Goal: Task Accomplishment & Management: Manage account settings

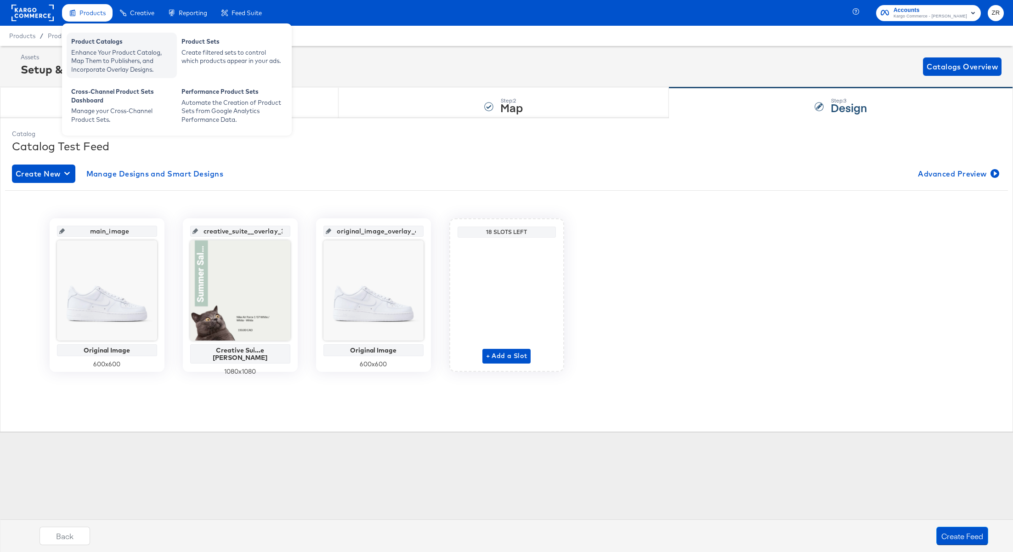
click at [106, 54] on div "Enhance Your Product Catalog, Map Them to Publishers, and Incorporate Overlay D…" at bounding box center [121, 61] width 101 height 26
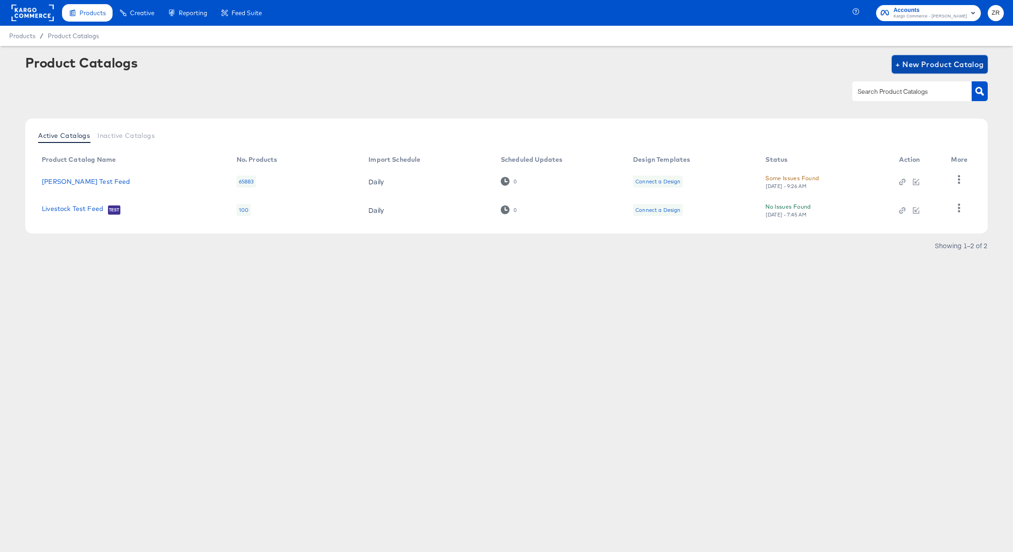
click at [928, 65] on span "+ New Product Catalog" at bounding box center [940, 64] width 89 height 13
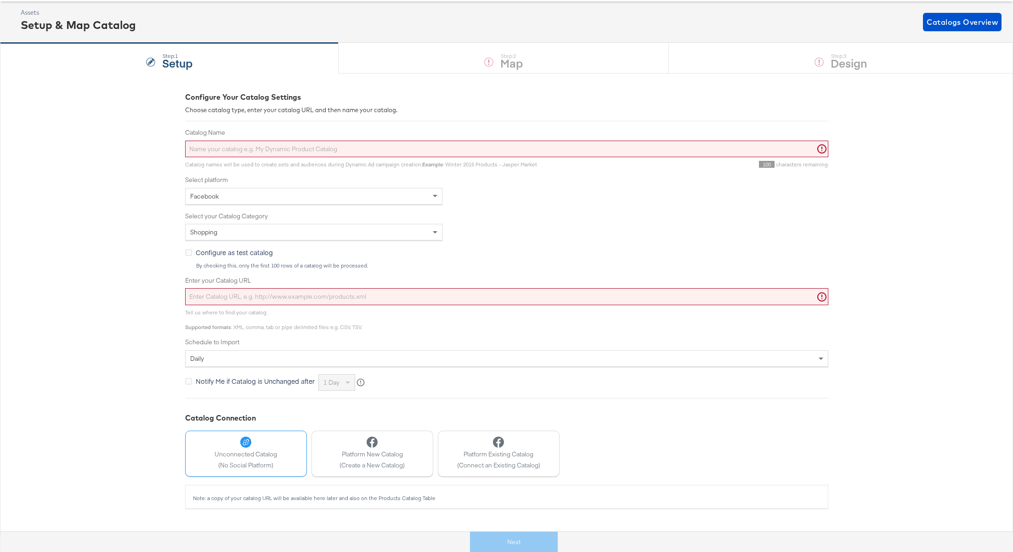
scroll to position [49, 0]
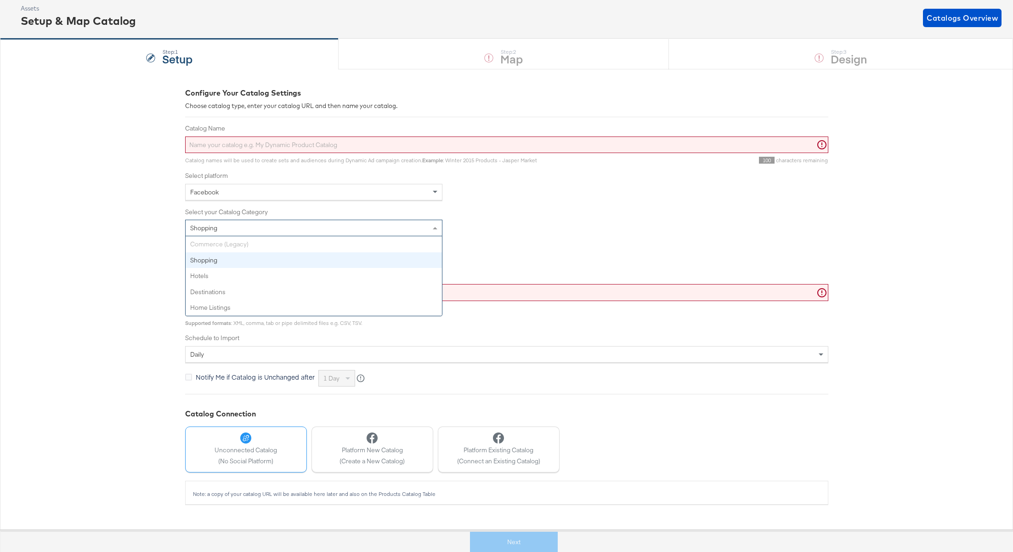
click at [435, 228] on span at bounding box center [435, 228] width 5 height 2
click at [727, 241] on div "Catalog Name Catalog names will be used to create sets and audiences during Dyn…" at bounding box center [506, 255] width 643 height 262
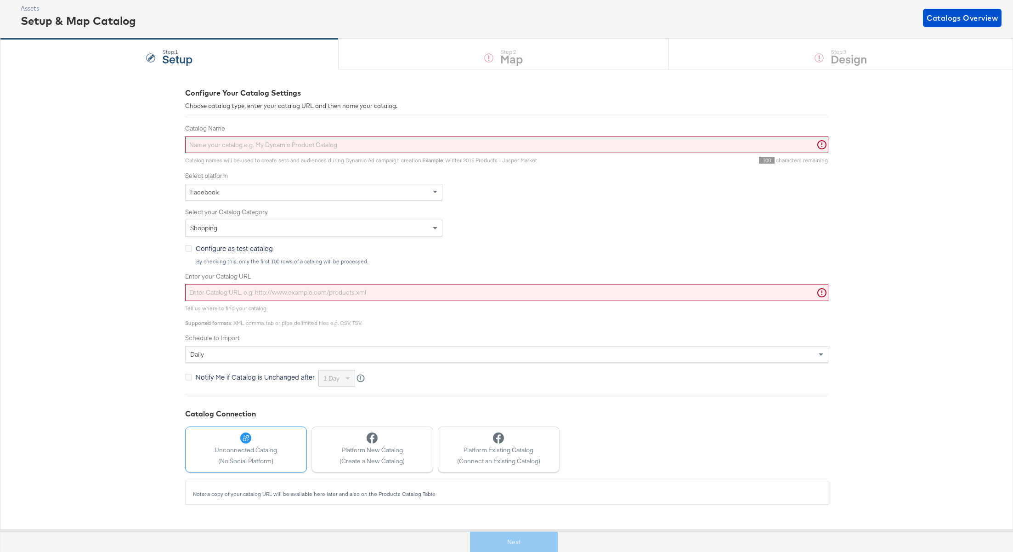
click at [251, 225] on div "Shopping" at bounding box center [314, 228] width 256 height 16
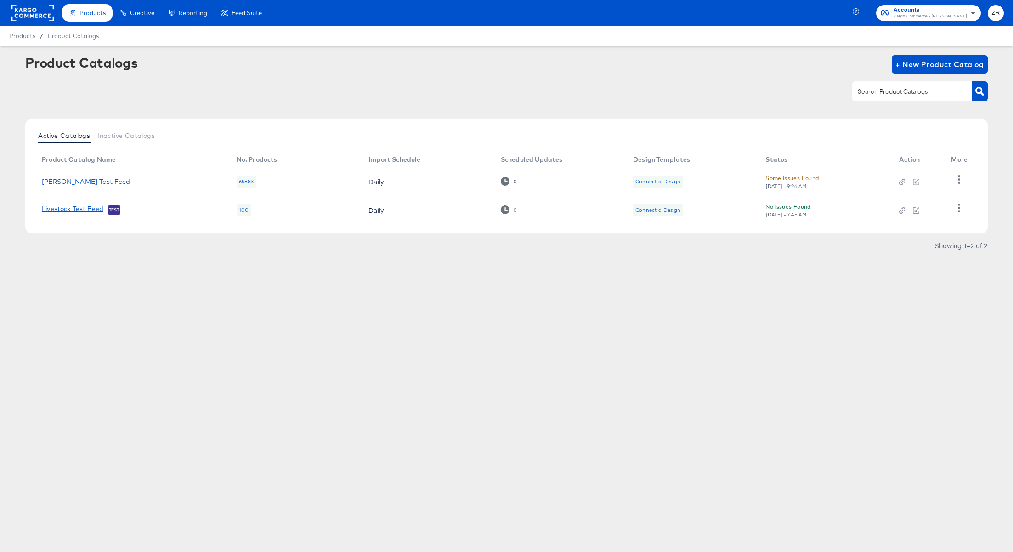
click at [75, 209] on link "Livestock Test Feed" at bounding box center [73, 209] width 62 height 9
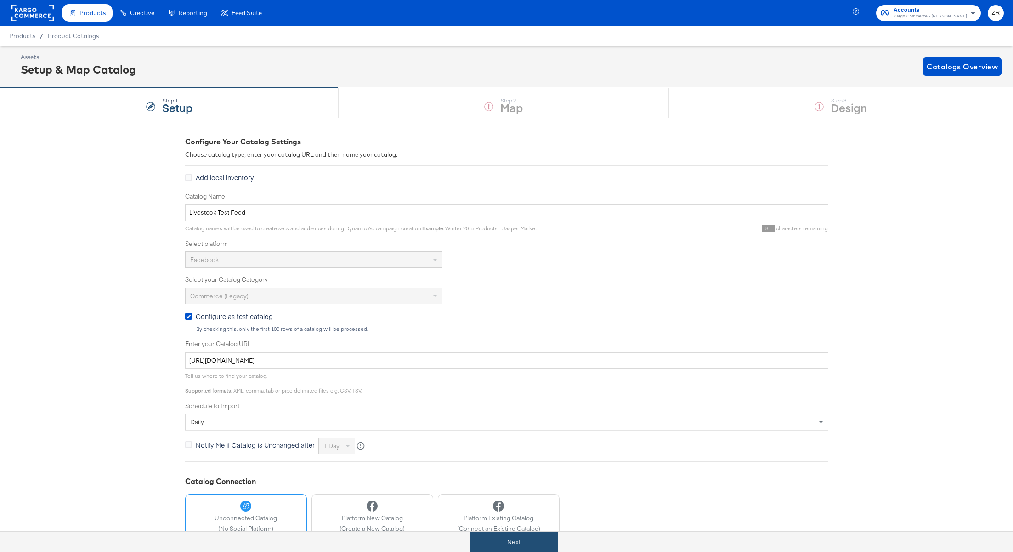
click at [504, 538] on button "Next" at bounding box center [514, 542] width 88 height 21
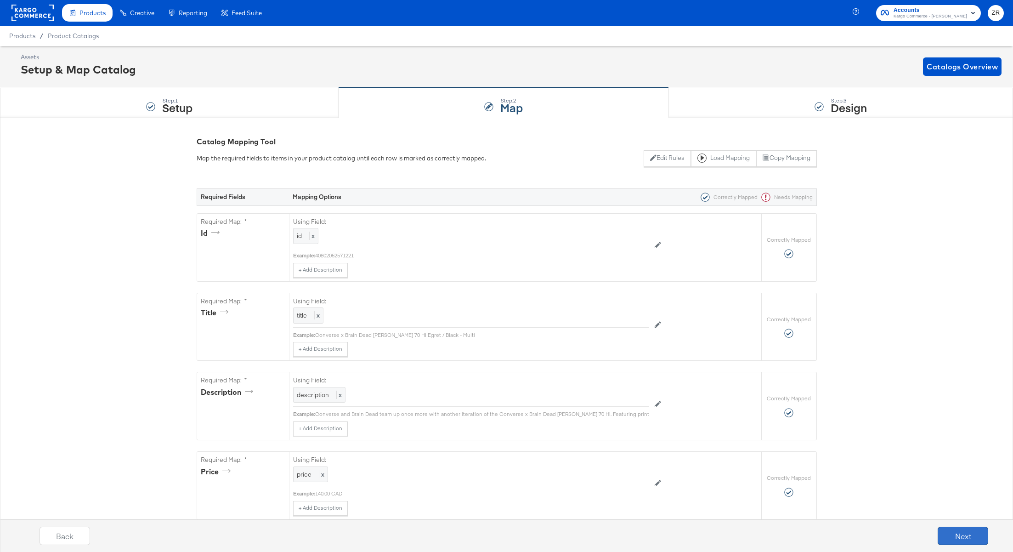
click at [960, 537] on button "Next" at bounding box center [963, 536] width 51 height 18
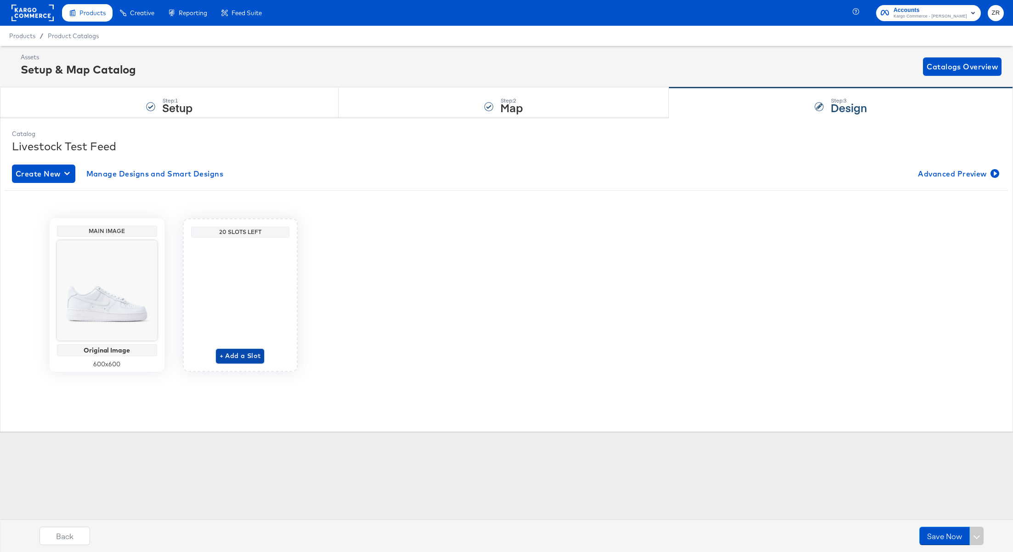
click at [239, 355] on span "+ Add a Slot" at bounding box center [240, 355] width 41 height 11
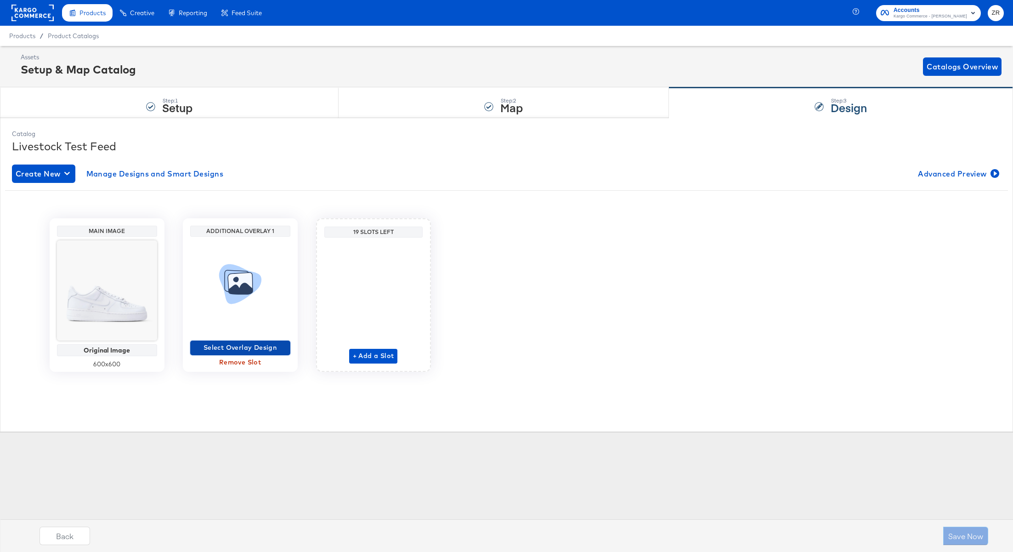
click at [248, 350] on span "Select Overlay Design" at bounding box center [240, 347] width 93 height 11
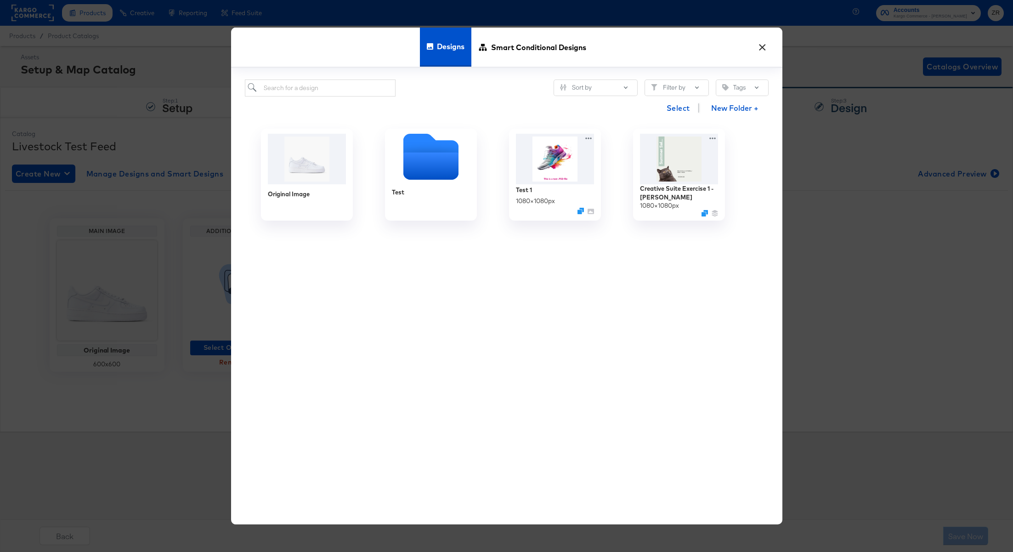
click at [762, 47] on button "×" at bounding box center [763, 45] width 17 height 17
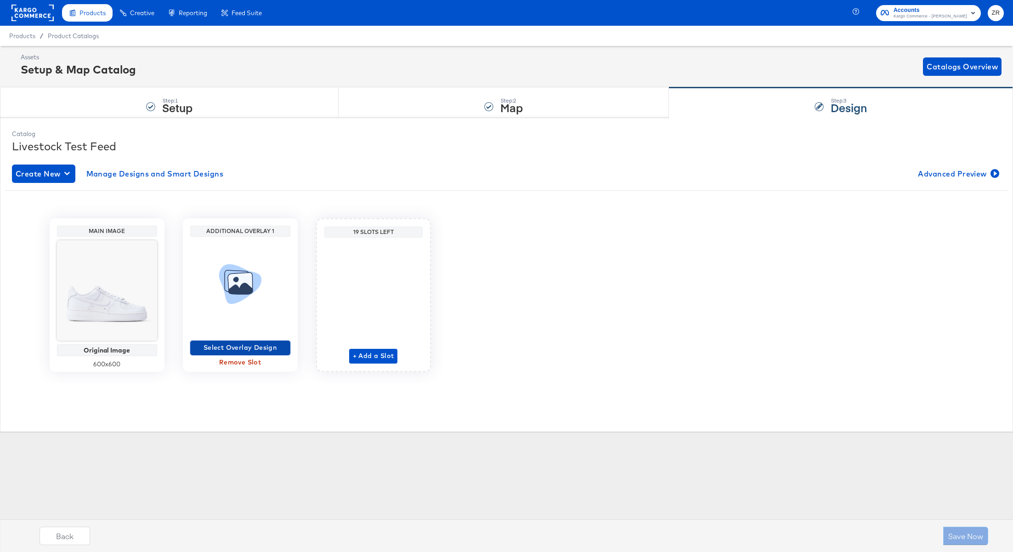
click at [254, 347] on span "Select Overlay Design" at bounding box center [240, 347] width 93 height 11
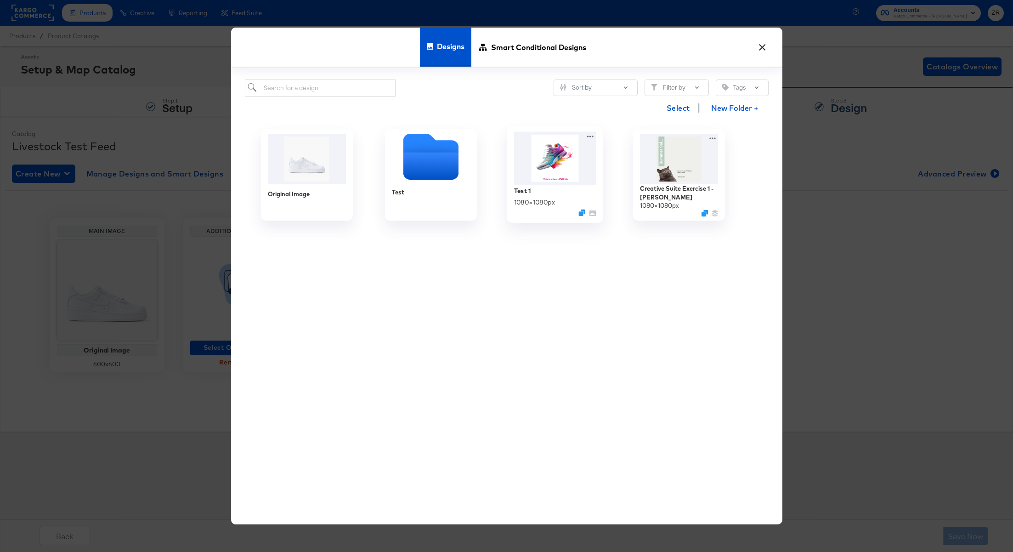
click at [563, 174] on img at bounding box center [555, 158] width 82 height 53
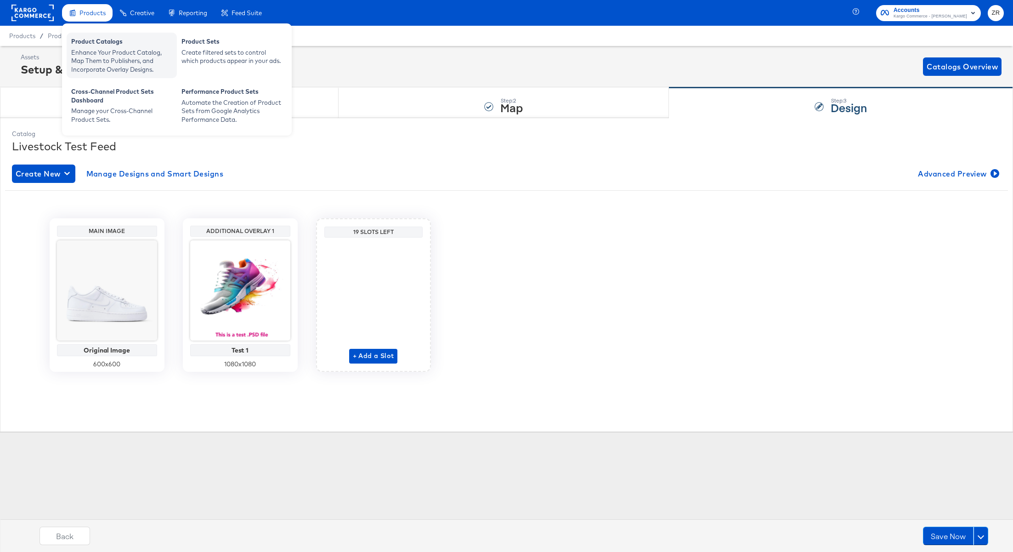
click at [94, 39] on div "Product Catalogs" at bounding box center [121, 42] width 101 height 11
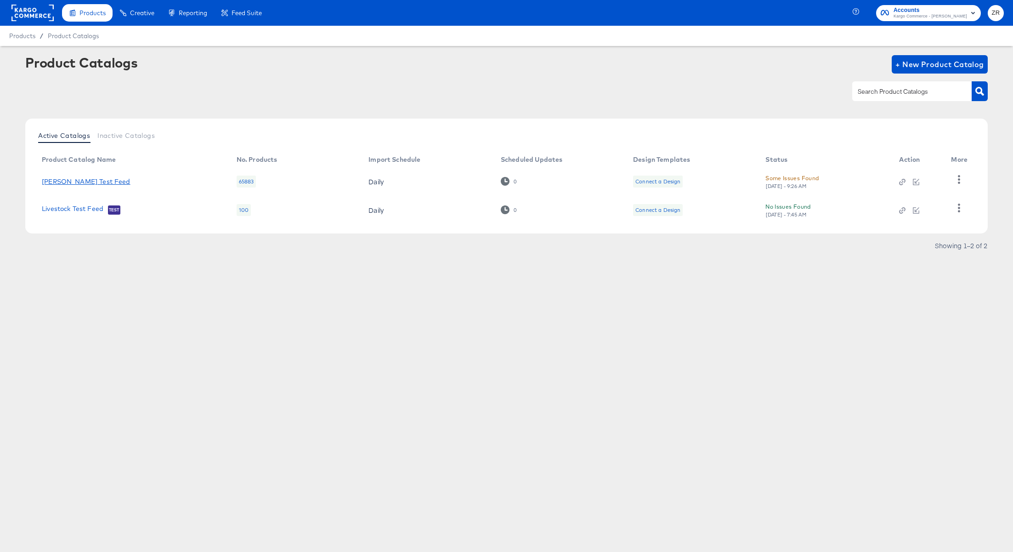
click at [70, 181] on link "Tilly's Test Feed" at bounding box center [86, 181] width 88 height 7
click at [930, 66] on span "+ New Product Catalog" at bounding box center [940, 64] width 89 height 13
click at [69, 210] on link "Livestock Test Feed" at bounding box center [73, 209] width 62 height 9
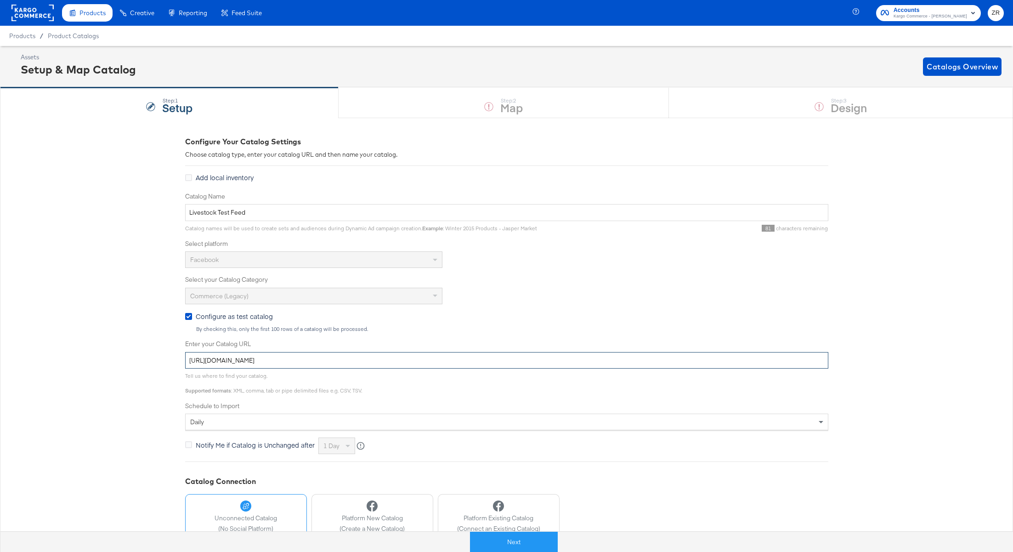
click at [248, 364] on input "https://deadstock-ca.myshopify.com/a/feed/superfeed.xml" at bounding box center [506, 360] width 643 height 17
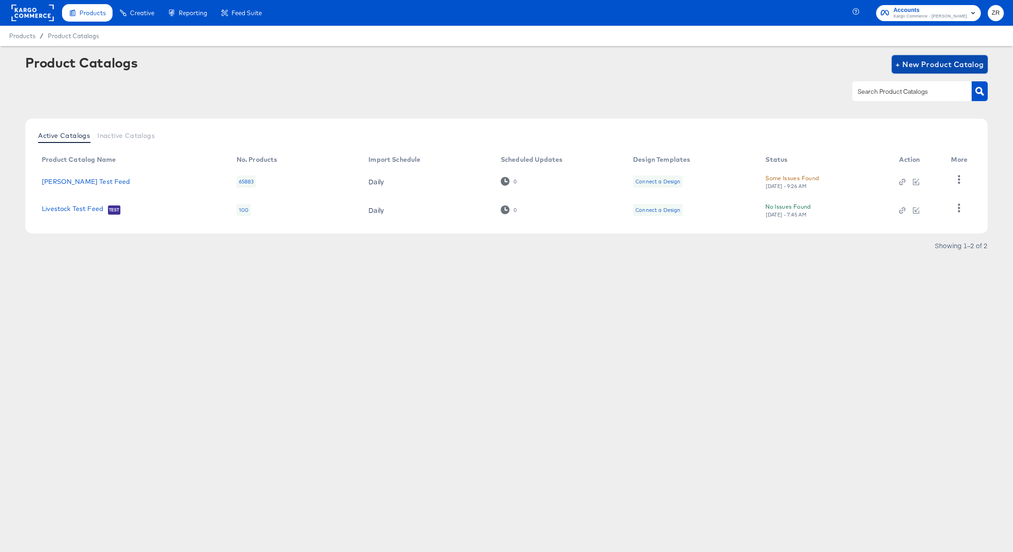
click at [914, 68] on span "+ New Product Catalog" at bounding box center [940, 64] width 89 height 13
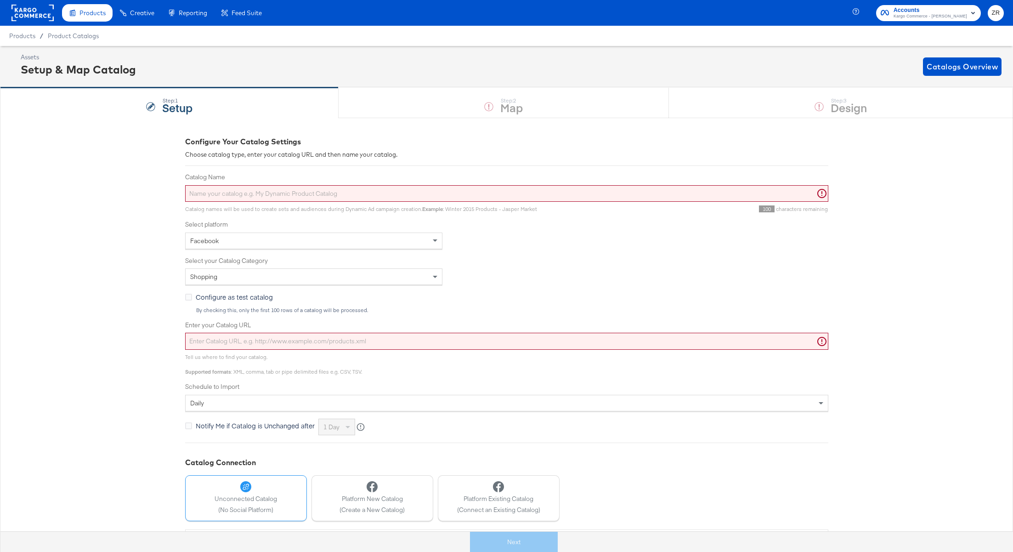
click at [223, 194] on input "Catalog Name" at bounding box center [506, 193] width 643 height 17
paste input "https://deadstock-ca.myshopify.com/a/feed/superfeed.xml"
type input "https://deadstock-ca.myshopify.com/a/feed/superfeed.xml"
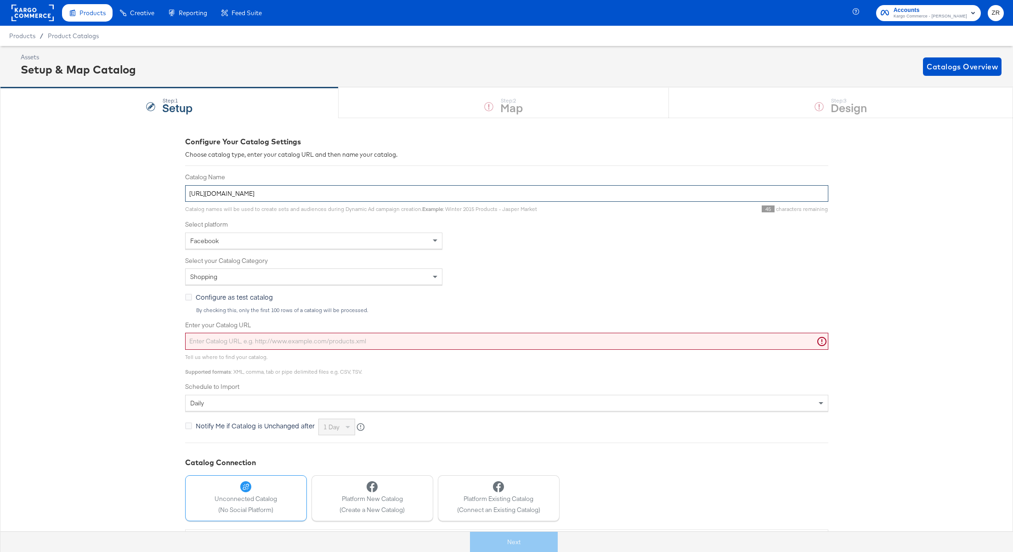
click at [223, 194] on input "https://deadstock-ca.myshopify.com/a/feed/superfeed.xml" at bounding box center [506, 193] width 643 height 17
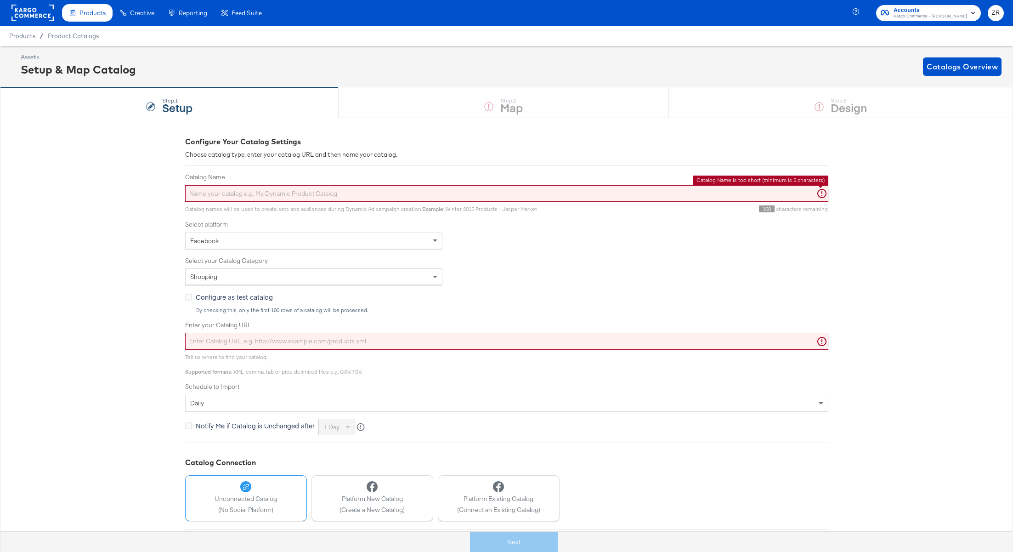
click at [234, 346] on input "Enter your Catalog URL" at bounding box center [506, 341] width 643 height 17
paste input "https://deadstock-ca.myshopify.com/a/feed/superfeed.xml"
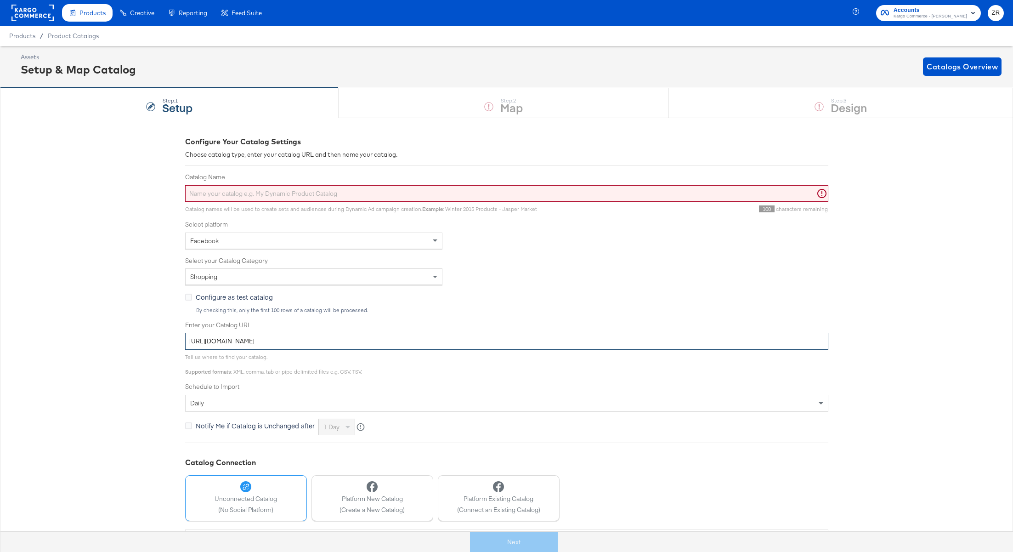
type input "https://deadstock-ca.myshopify.com/a/feed/superfeed.xml"
click at [228, 192] on input "Catalog Name" at bounding box center [506, 193] width 643 height 17
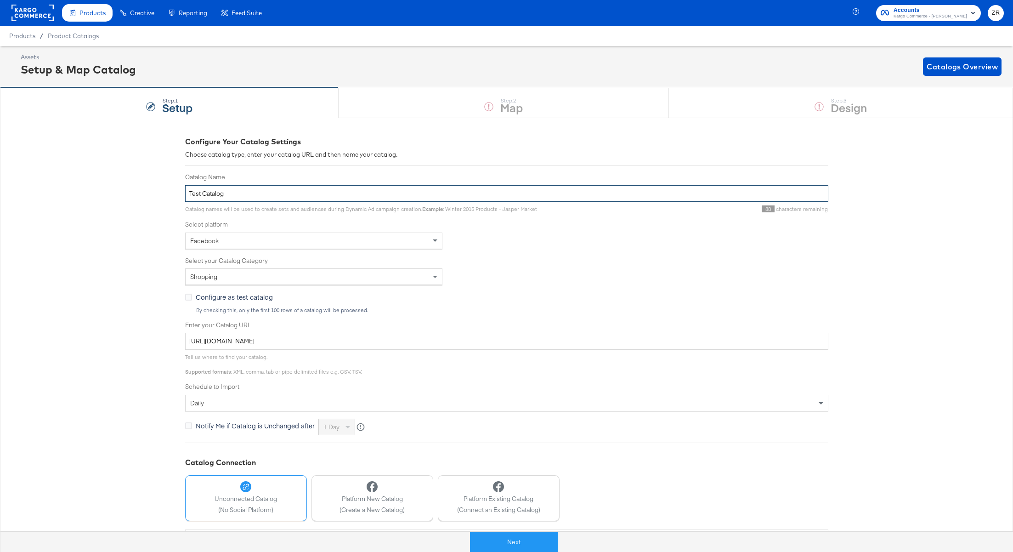
scroll to position [73, 0]
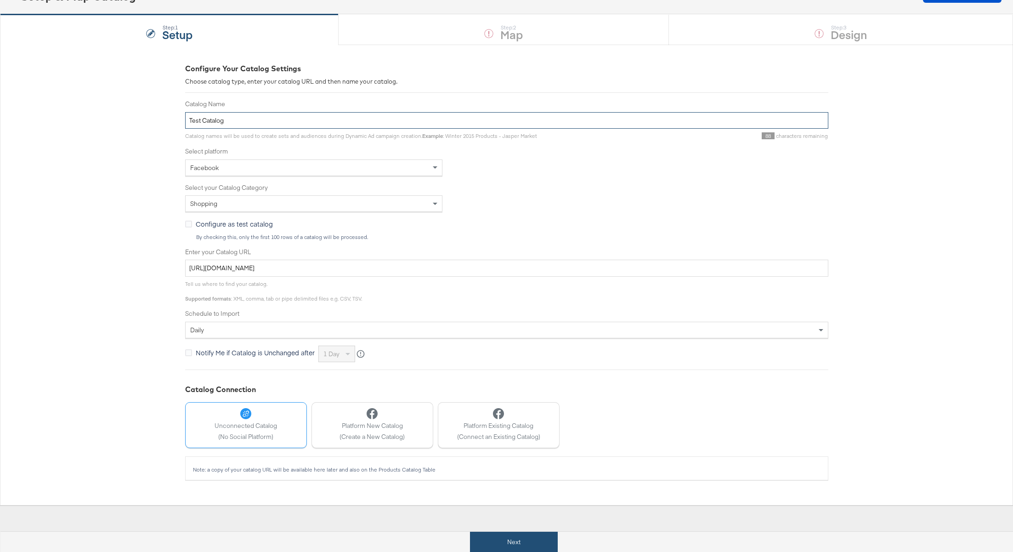
type input "Test Catalog"
click at [518, 533] on button "Next" at bounding box center [514, 542] width 88 height 21
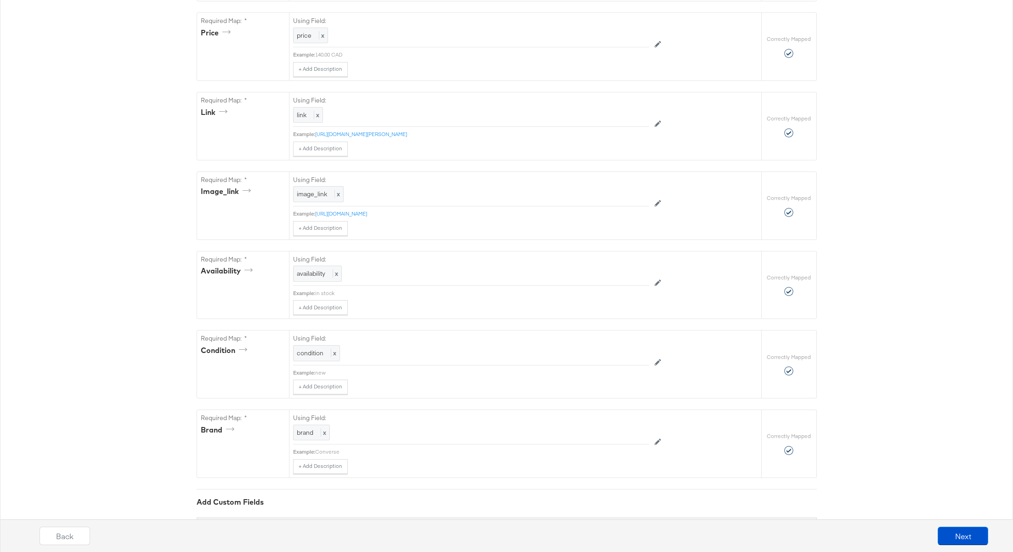
scroll to position [495, 0]
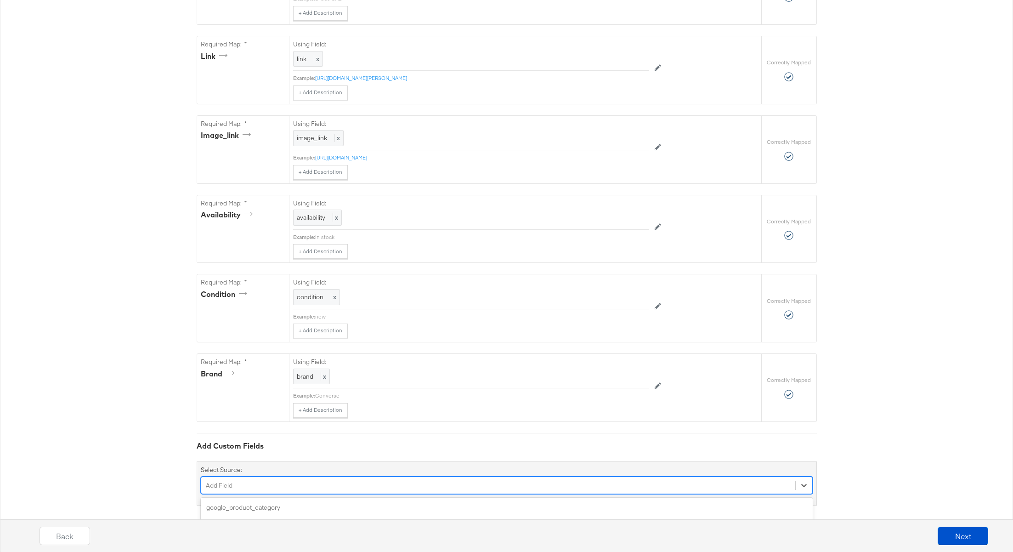
click at [238, 478] on div "option additional_image_link focused, 4 of 172. 172 results available. Use Up a…" at bounding box center [507, 485] width 612 height 17
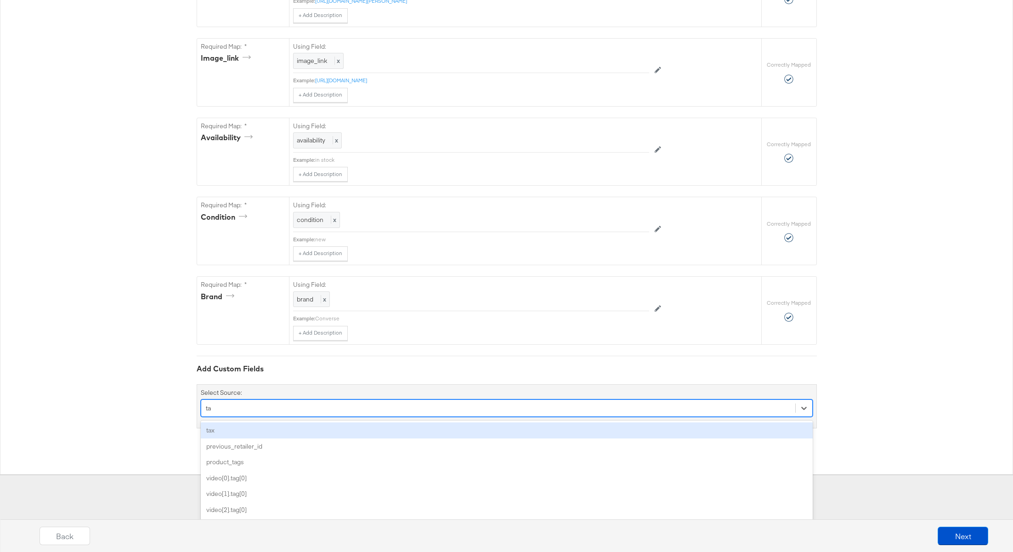
type input "tag"
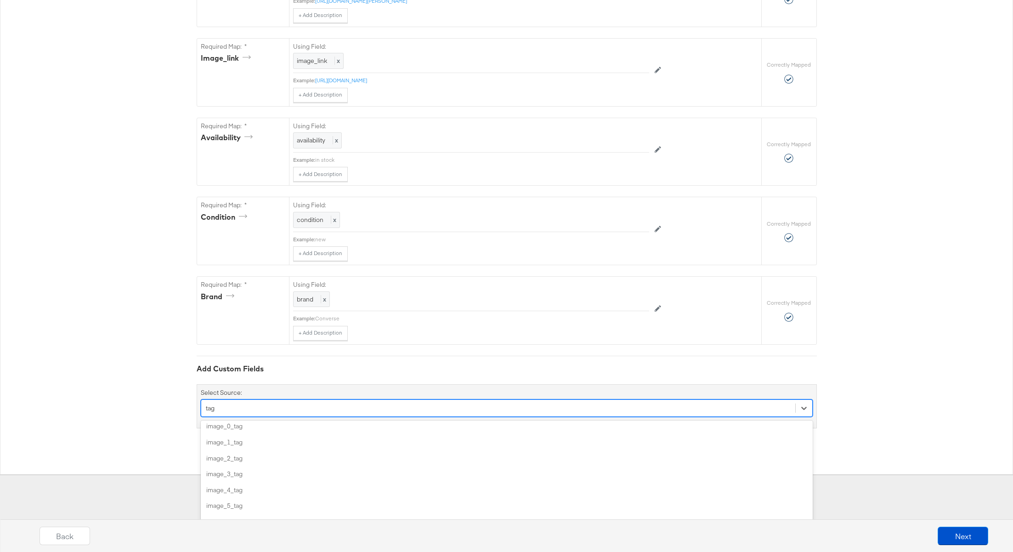
scroll to position [332, 0]
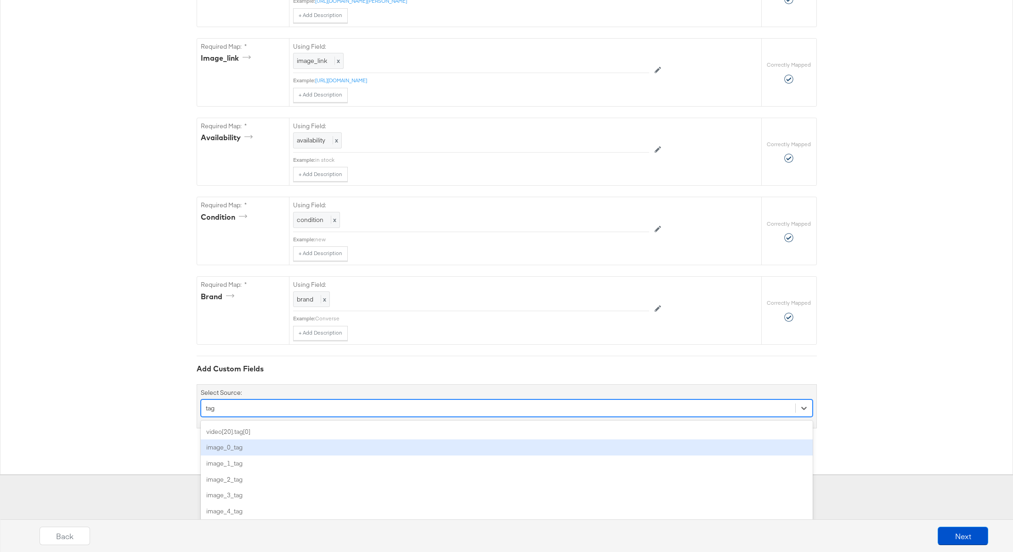
click at [257, 439] on div "image_0_tag" at bounding box center [507, 447] width 612 height 16
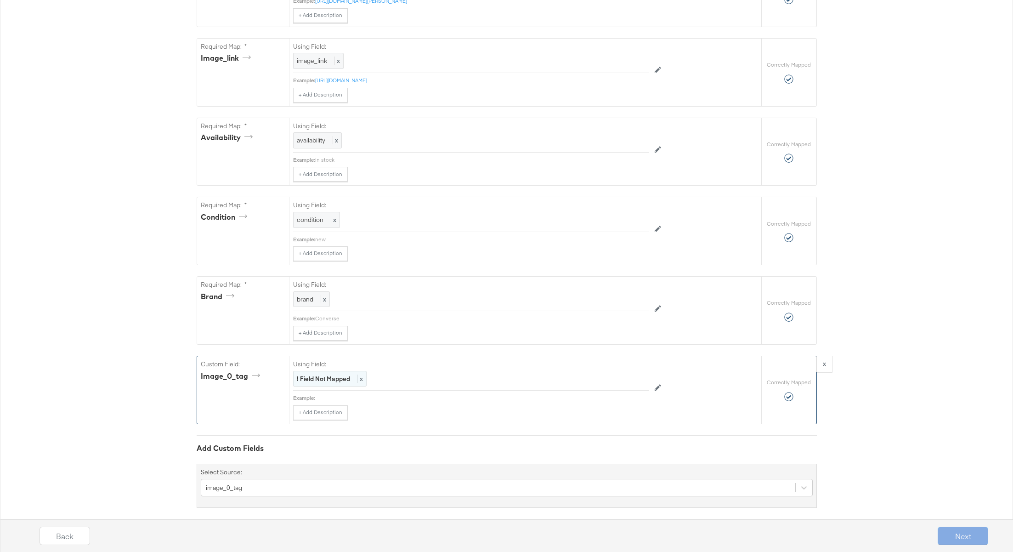
click at [331, 375] on strong "! Field Not Mapped" at bounding box center [323, 379] width 53 height 8
click at [341, 373] on div "Select..." at bounding box center [450, 379] width 313 height 16
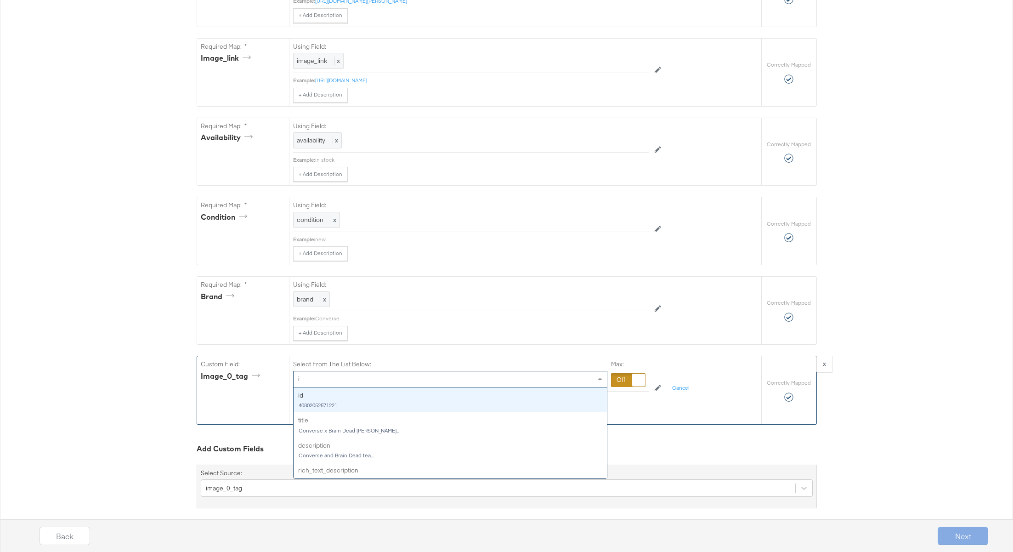
type input "im"
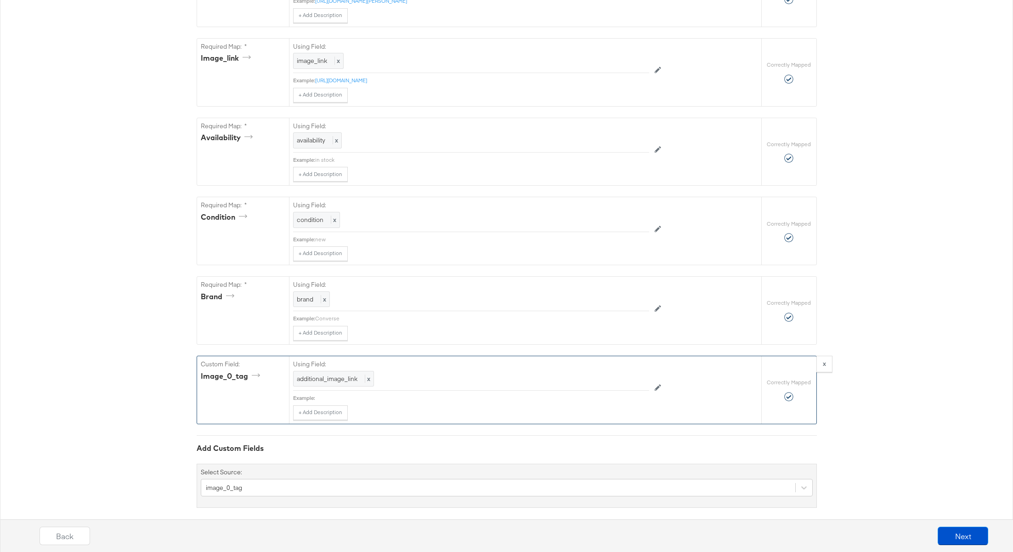
click at [158, 375] on div "{"id":"{{{\"id\"}}}","title":"{{{\"title\"}}}","description":"{{{\"description\…" at bounding box center [506, 49] width 1013 height 1008
click at [971, 538] on button "Next" at bounding box center [963, 536] width 51 height 18
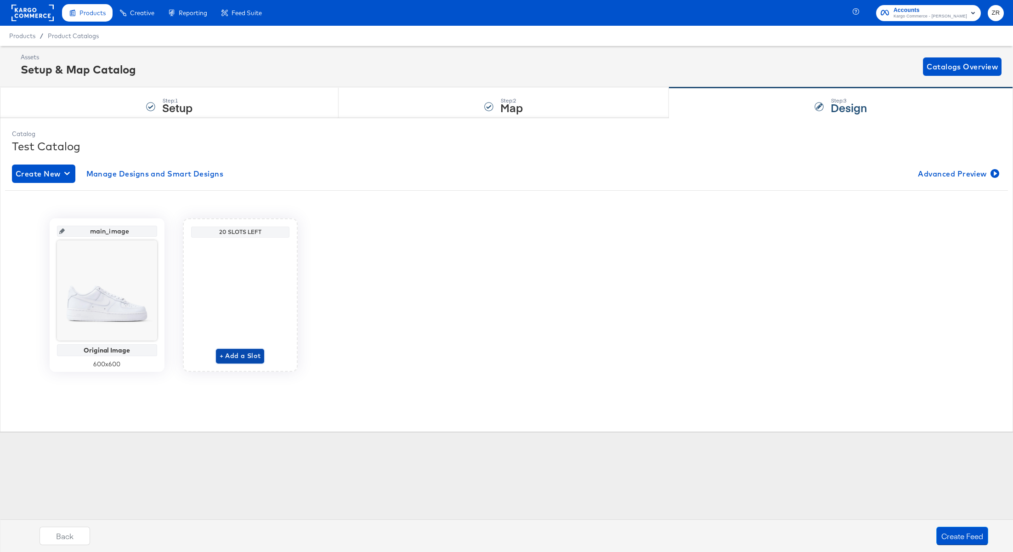
click at [242, 358] on span "+ Add a Slot" at bounding box center [240, 355] width 41 height 11
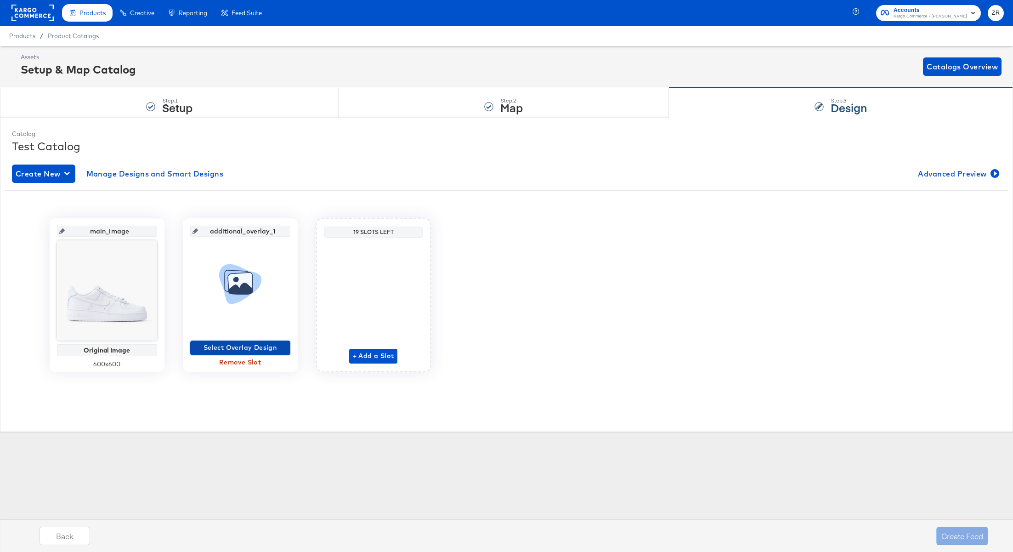
click at [238, 346] on span "Select Overlay Design" at bounding box center [240, 347] width 93 height 11
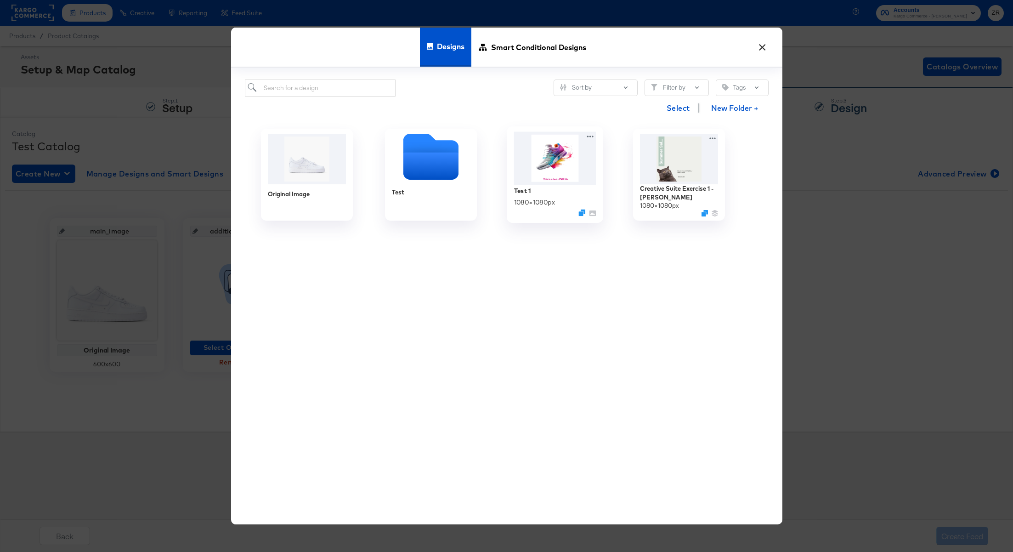
click at [570, 175] on img at bounding box center [555, 158] width 82 height 53
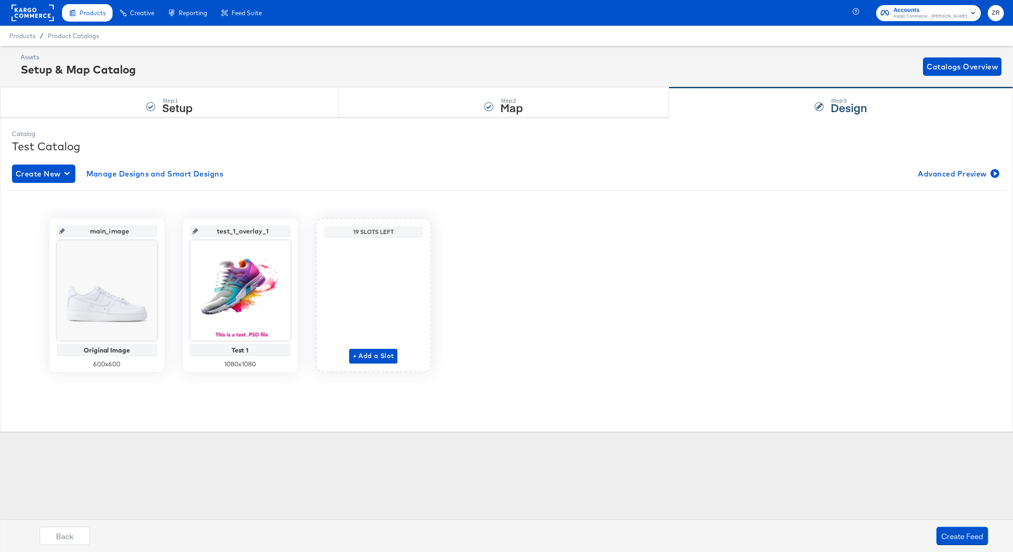
click at [250, 234] on input "test_1_overlay_1" at bounding box center [243, 227] width 90 height 25
click at [249, 232] on input "test_1_overlay_1" at bounding box center [243, 227] width 90 height 25
type input "test_overlay_name_3"
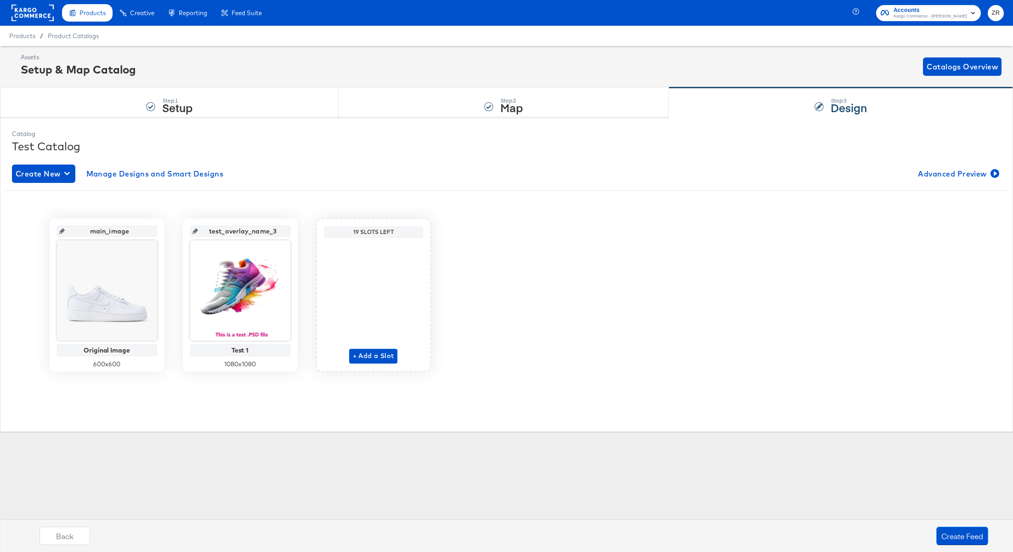
click at [516, 222] on div "main_image Original Image 600 x 600 test_overlay_name_3 Test 1 1080 x 1080 19 S…" at bounding box center [506, 295] width 1003 height 154
click at [950, 536] on button "Create Feed" at bounding box center [963, 536] width 52 height 18
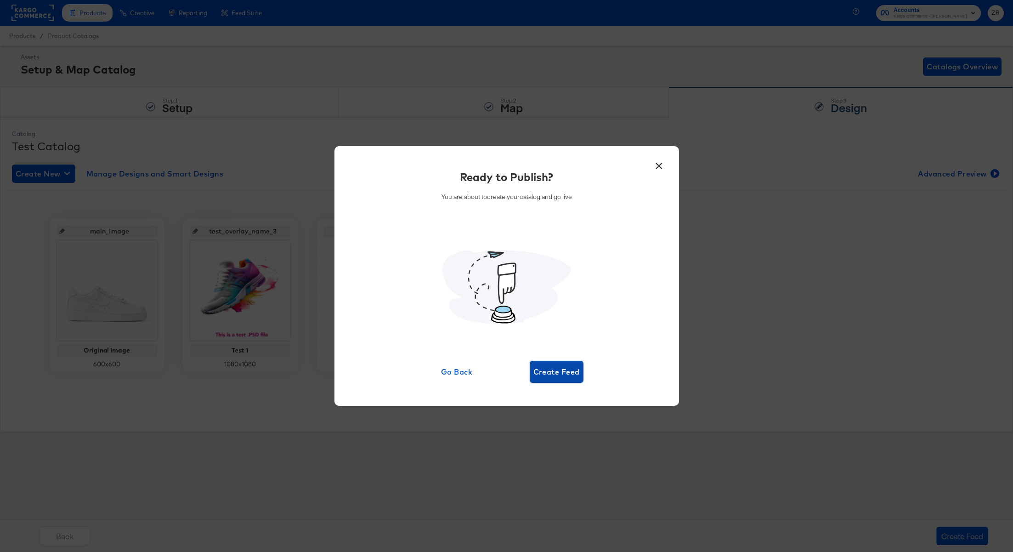
click at [555, 371] on span "Create Feed" at bounding box center [557, 371] width 46 height 13
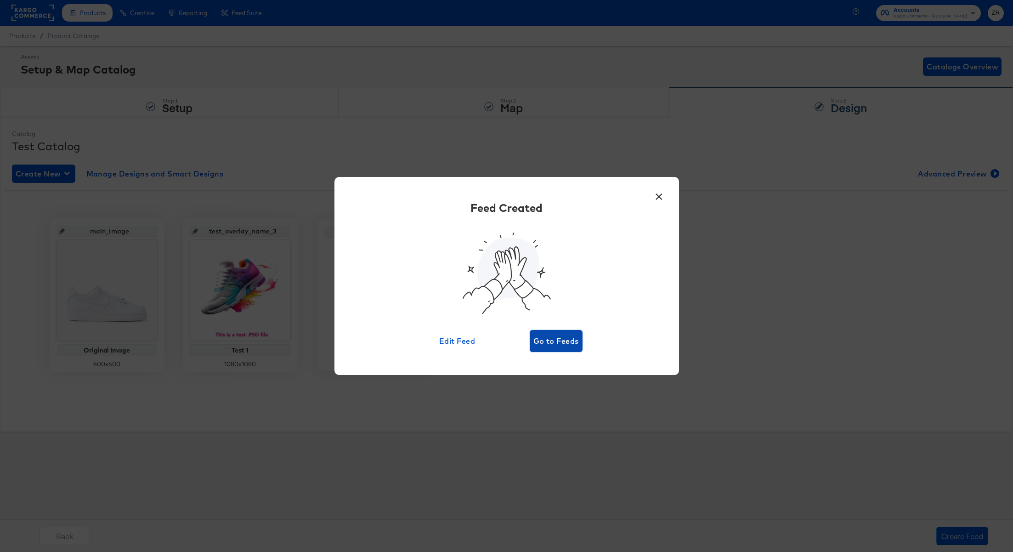
click at [551, 345] on span "Go to Feeds" at bounding box center [557, 341] width 46 height 13
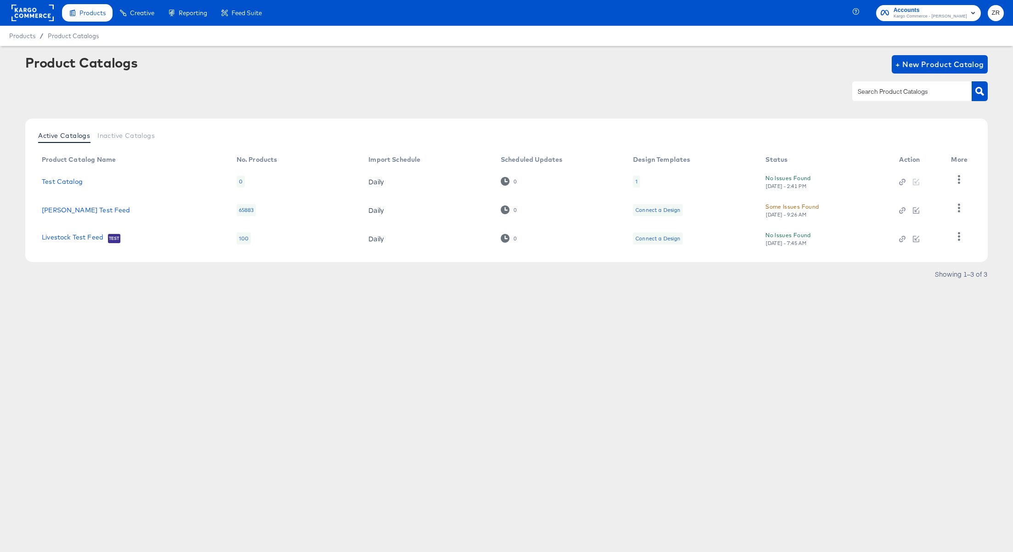
click at [29, 15] on rect at bounding box center [32, 13] width 42 height 17
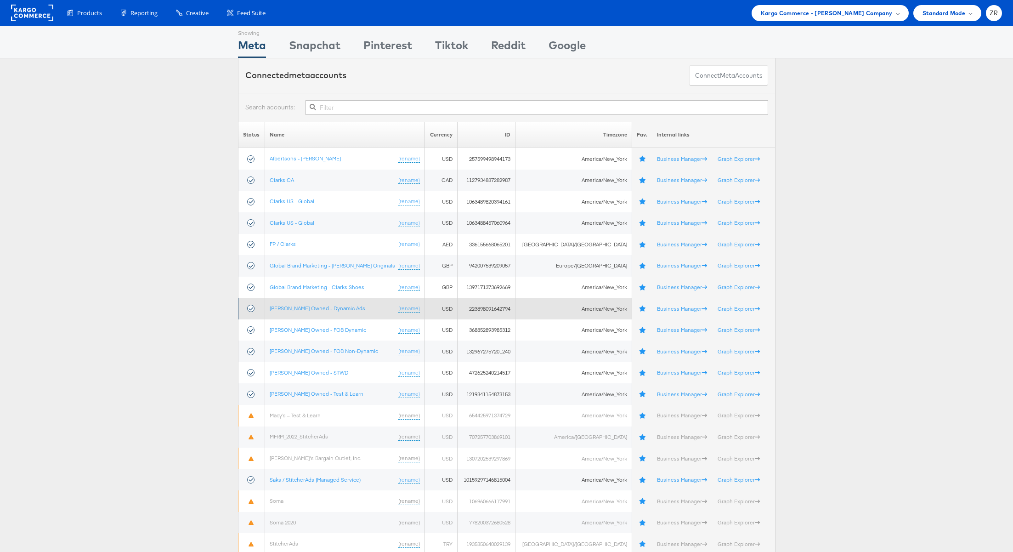
scroll to position [138, 0]
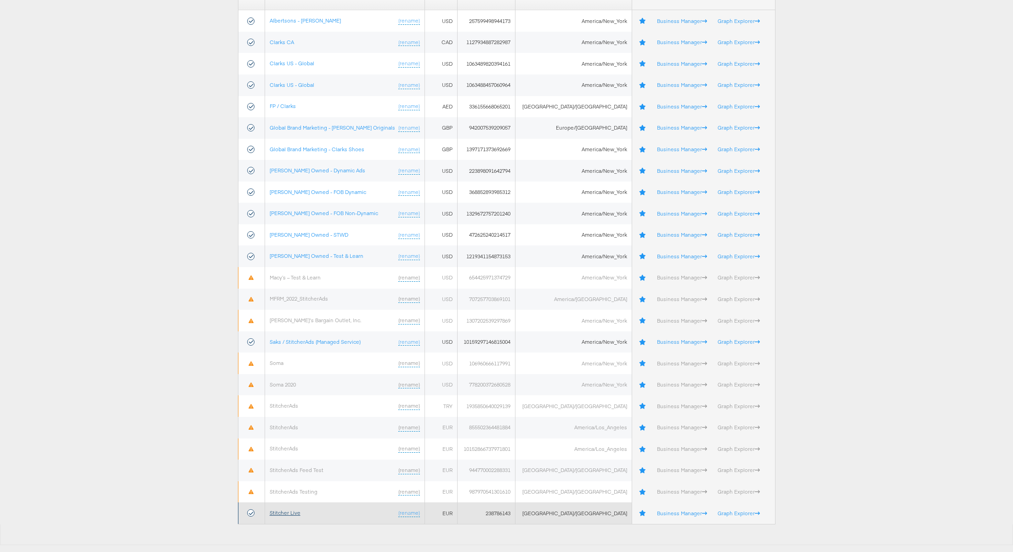
click at [290, 510] on link "Stitcher Live" at bounding box center [285, 512] width 31 height 7
click at [288, 512] on link "Stitcher Live" at bounding box center [285, 512] width 31 height 7
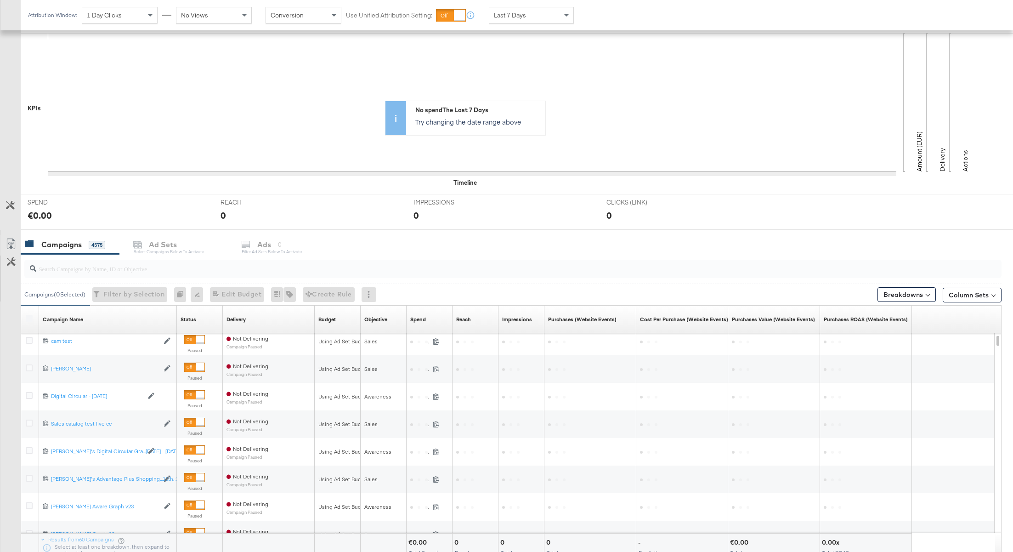
scroll to position [193, 0]
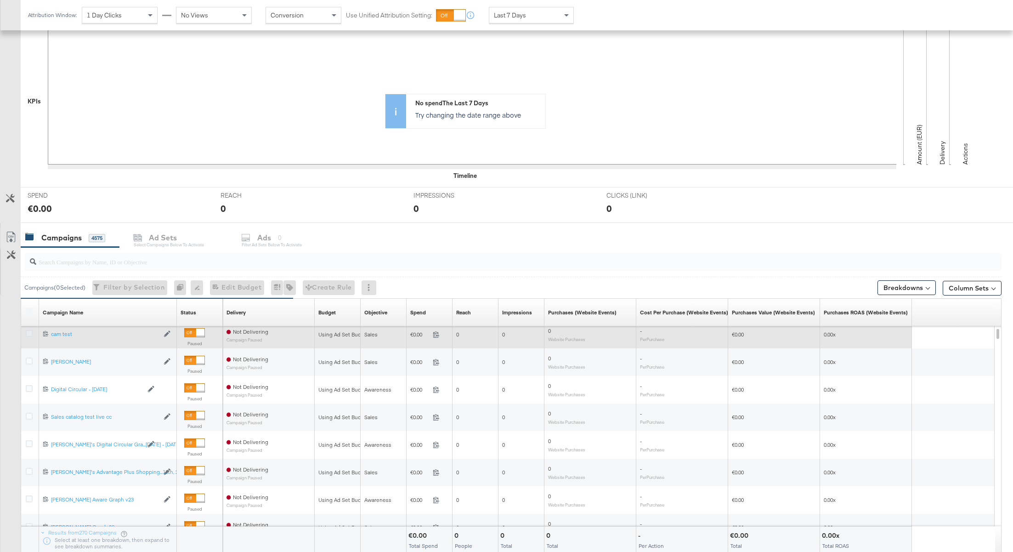
click at [28, 333] on icon at bounding box center [29, 333] width 7 height 7
click at [0, 0] on input "checkbox" at bounding box center [0, 0] width 0 height 0
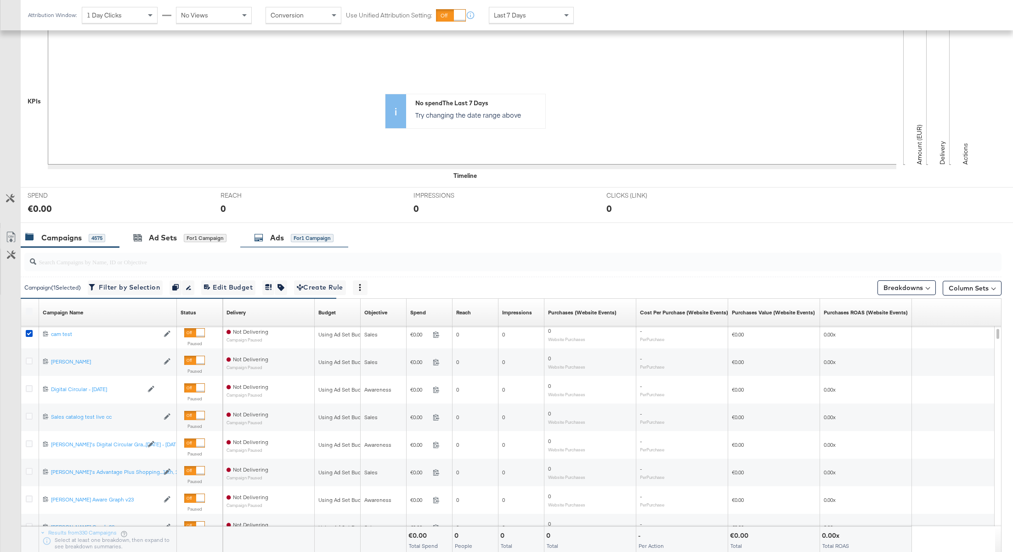
click at [282, 237] on div "Ads" at bounding box center [277, 238] width 14 height 11
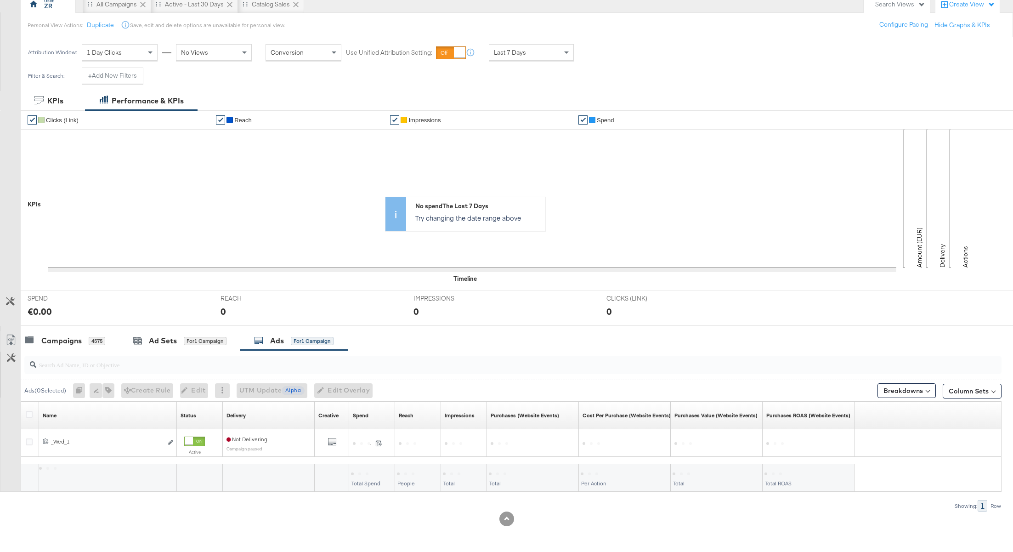
scroll to position [88, 0]
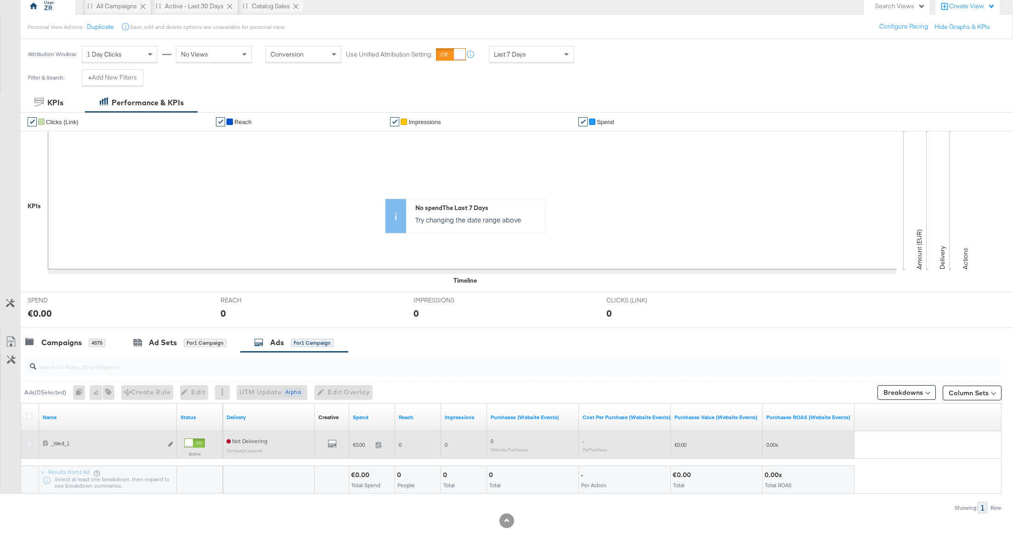
click at [31, 443] on icon at bounding box center [29, 443] width 7 height 7
click at [0, 0] on input "checkbox" at bounding box center [0, 0] width 0 height 0
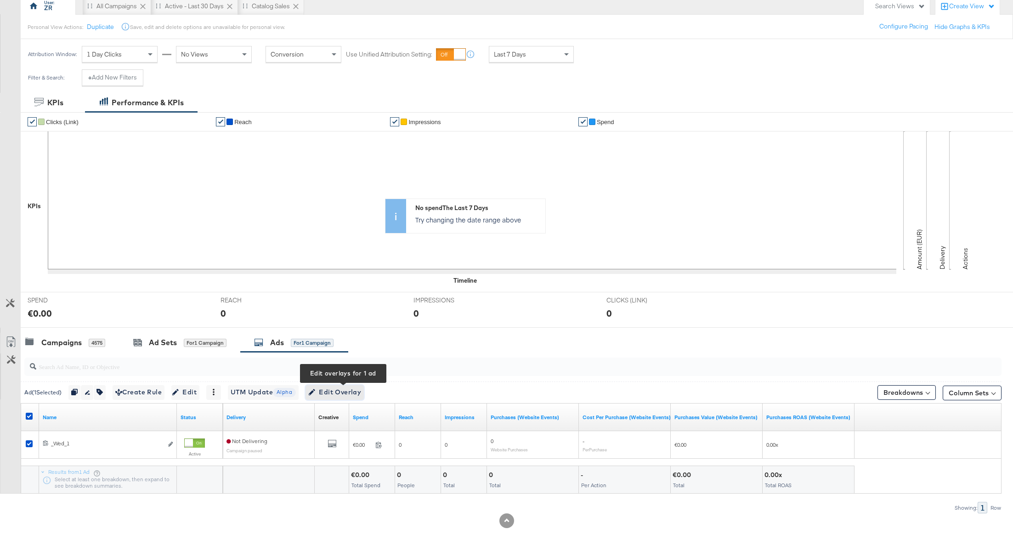
click at [335, 389] on span "Edit Overlay Edit overlays for 1 ad" at bounding box center [334, 392] width 53 height 11
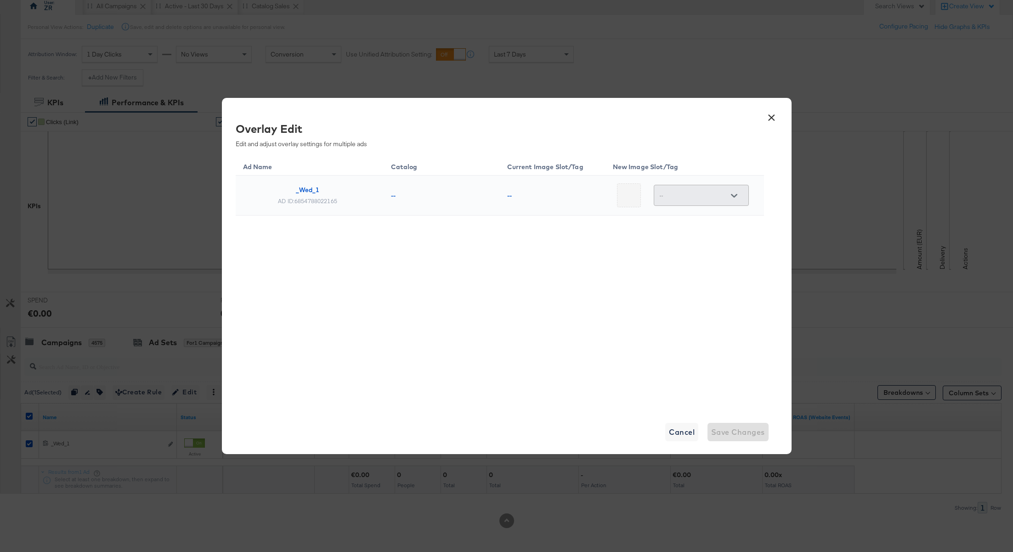
click at [735, 194] on div at bounding box center [734, 196] width 19 height 14
click at [718, 256] on div "Ad Name Catalog Current Image Slot/Tag New Image Slot/Tag _Wed_[DATE] ID: 68547…" at bounding box center [500, 208] width 529 height 106
click at [731, 194] on div at bounding box center [734, 196] width 19 height 14
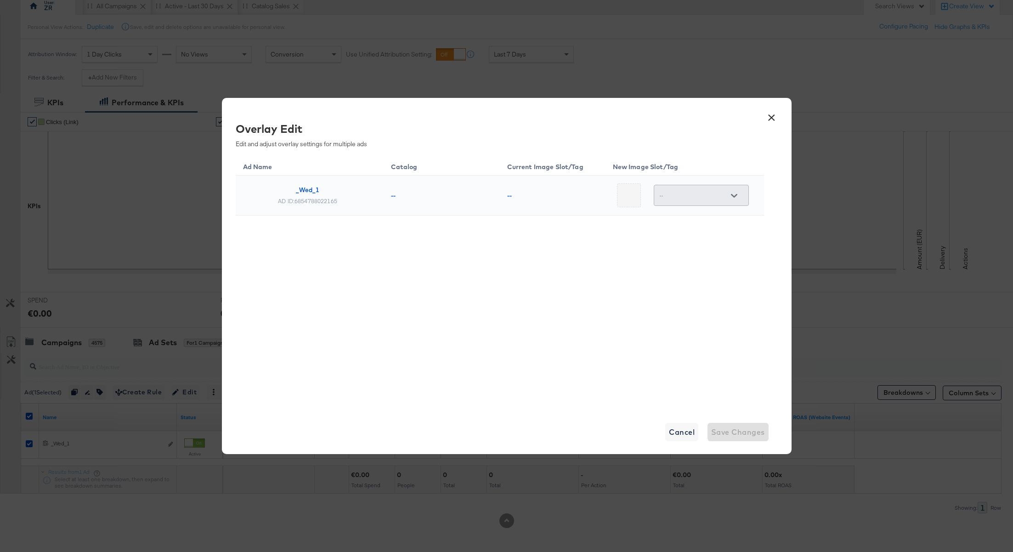
click at [731, 194] on div at bounding box center [734, 196] width 19 height 14
click at [731, 195] on div at bounding box center [734, 196] width 19 height 14
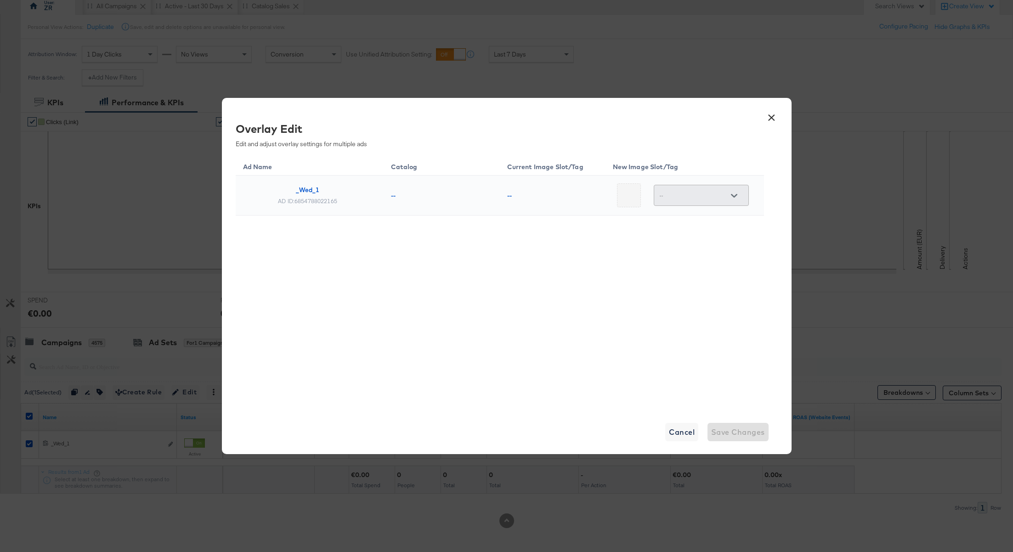
click at [731, 195] on div at bounding box center [734, 196] width 19 height 14
click at [769, 116] on button "×" at bounding box center [772, 115] width 17 height 17
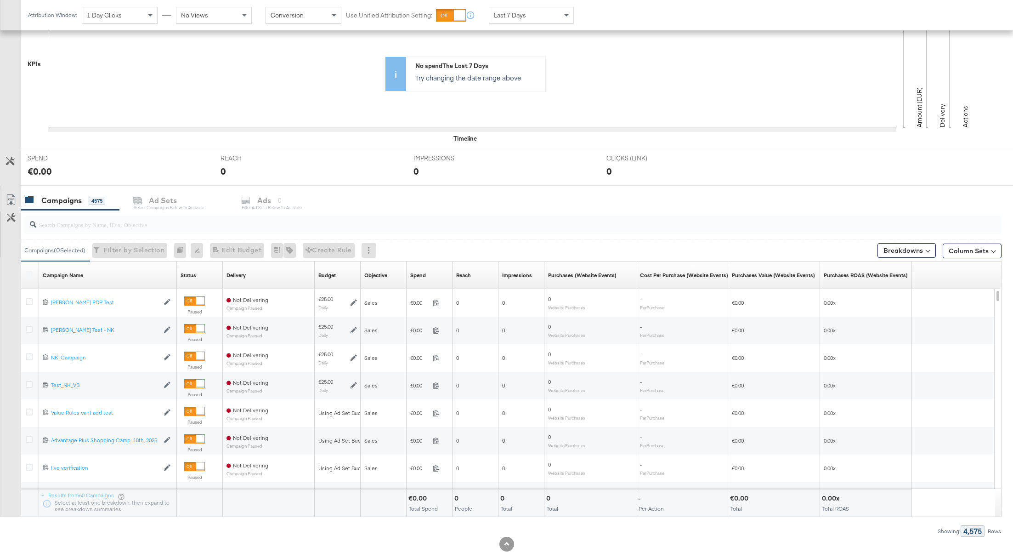
scroll to position [254, 0]
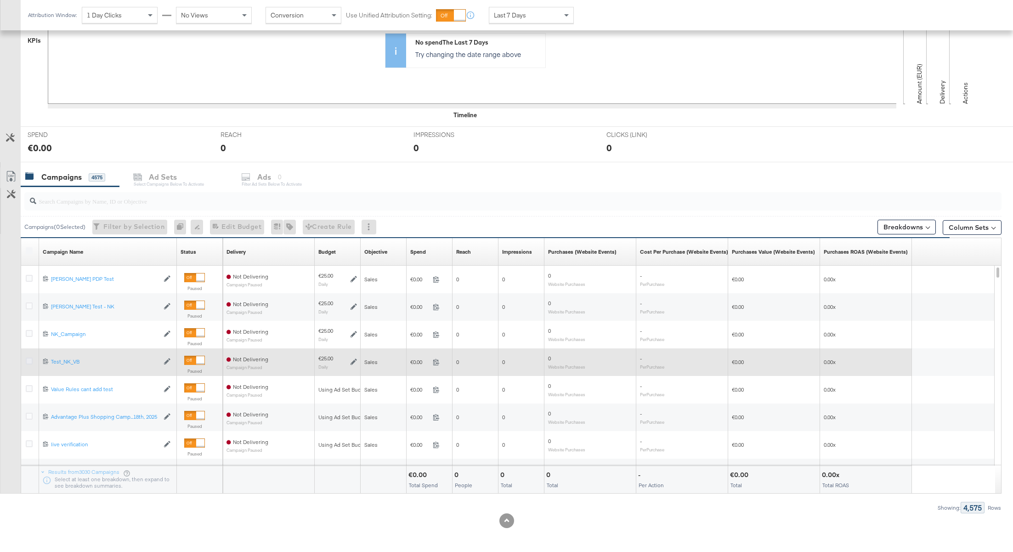
click at [30, 358] on icon at bounding box center [29, 361] width 7 height 7
click at [0, 0] on input "checkbox" at bounding box center [0, 0] width 0 height 0
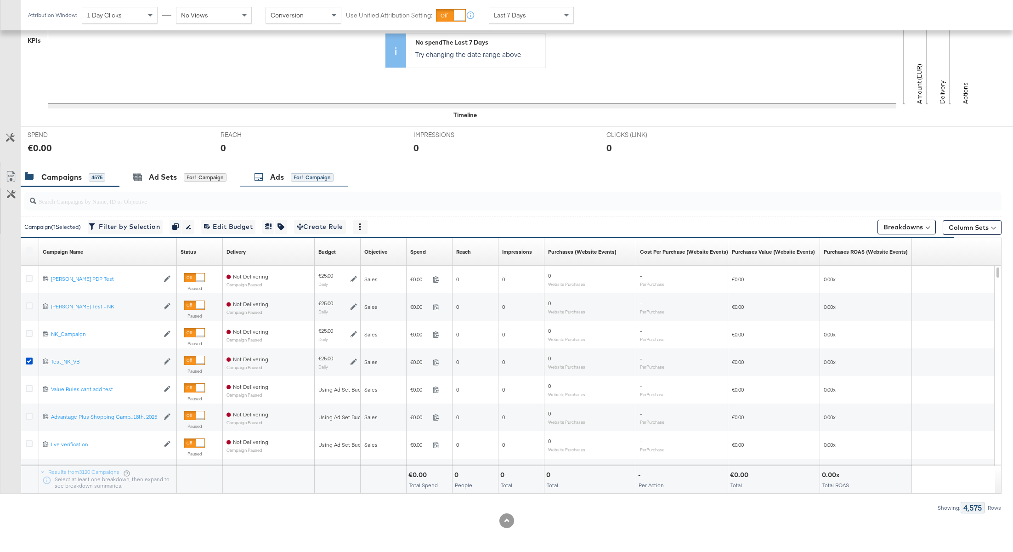
click at [278, 176] on div "Ads" at bounding box center [277, 177] width 14 height 11
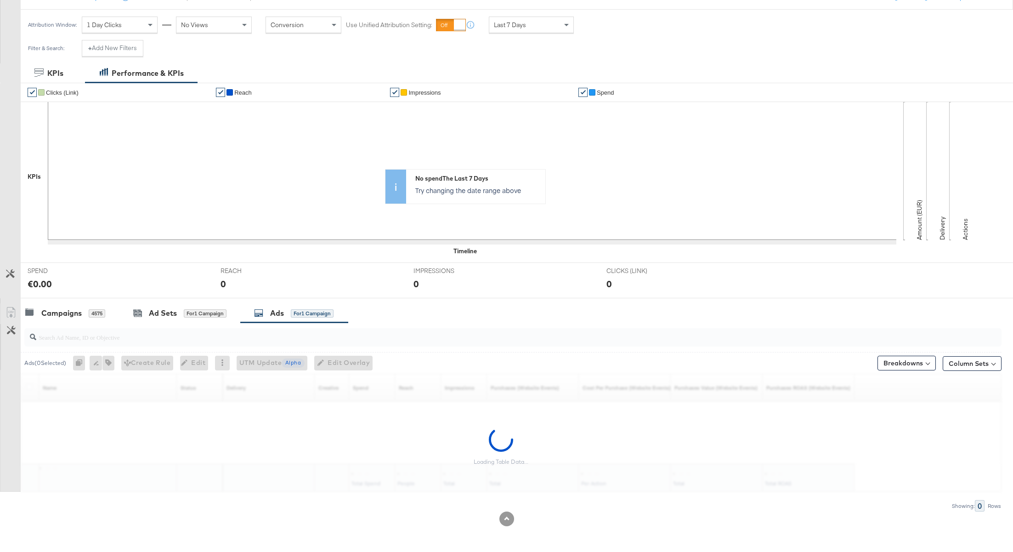
scroll to position [116, 0]
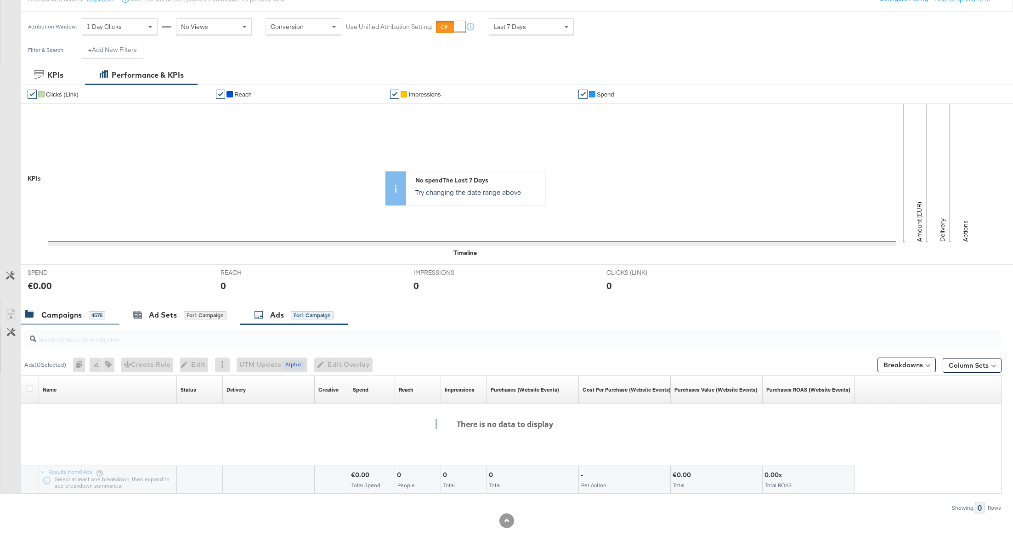
click at [72, 315] on div "Campaigns" at bounding box center [61, 315] width 40 height 11
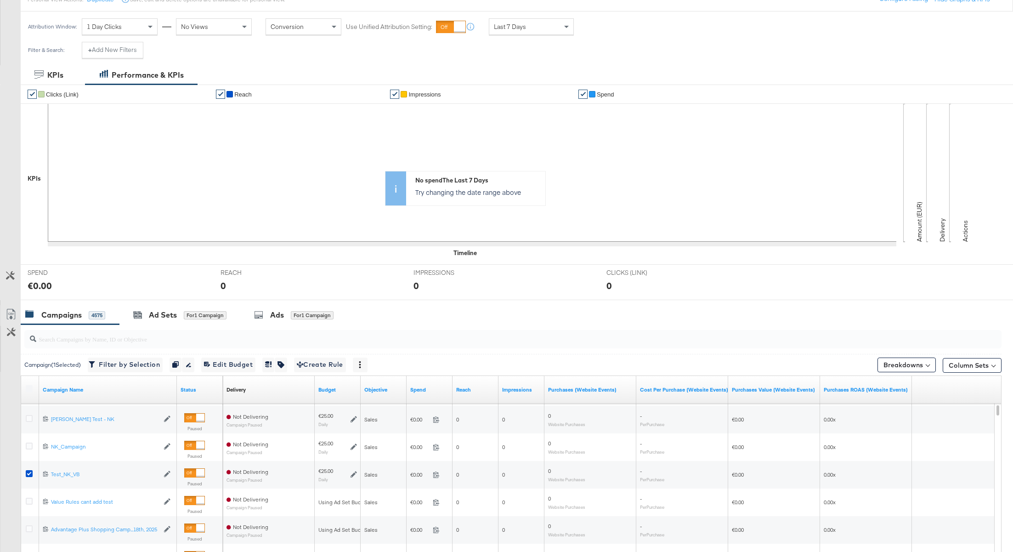
click at [28, 386] on label at bounding box center [29, 388] width 7 height 7
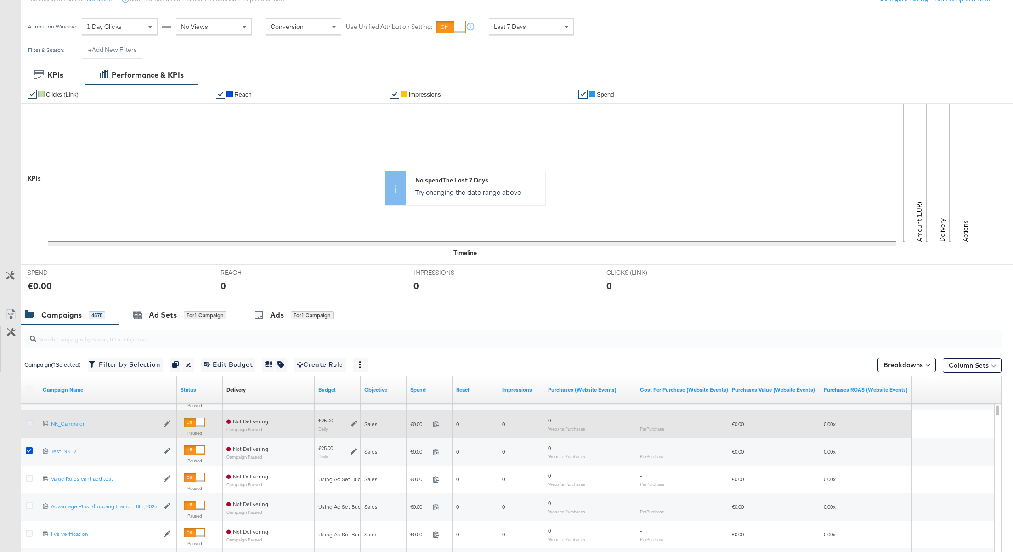
click at [31, 421] on icon at bounding box center [29, 423] width 7 height 7
click at [0, 0] on input "checkbox" at bounding box center [0, 0] width 0 height 0
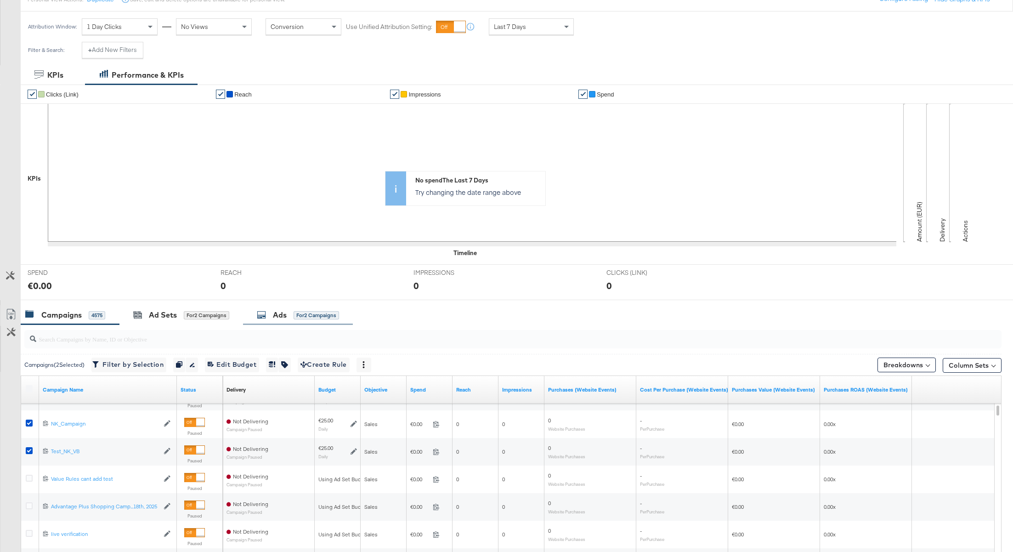
click at [289, 321] on div "Ads for 2 Campaigns" at bounding box center [298, 315] width 110 height 20
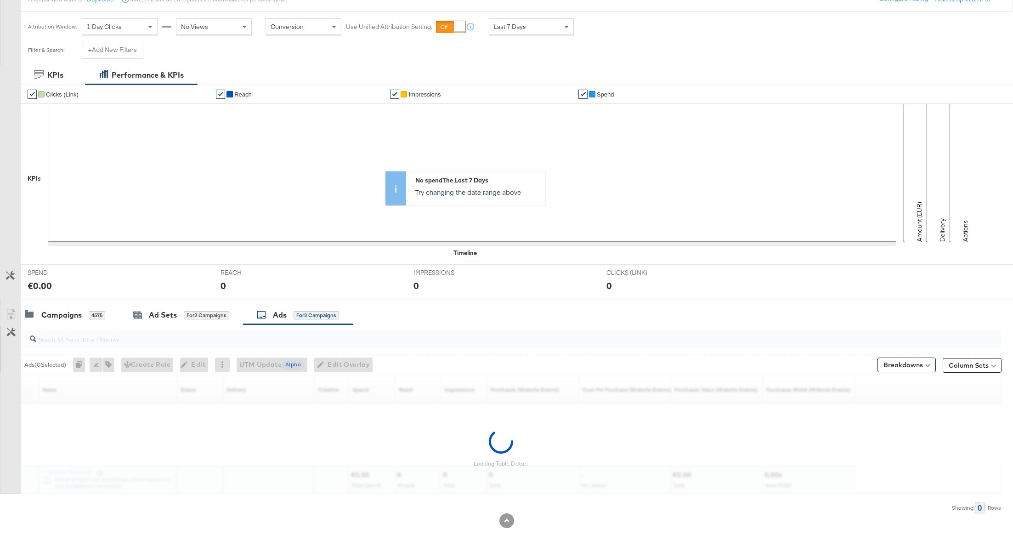
scroll to position [88, 0]
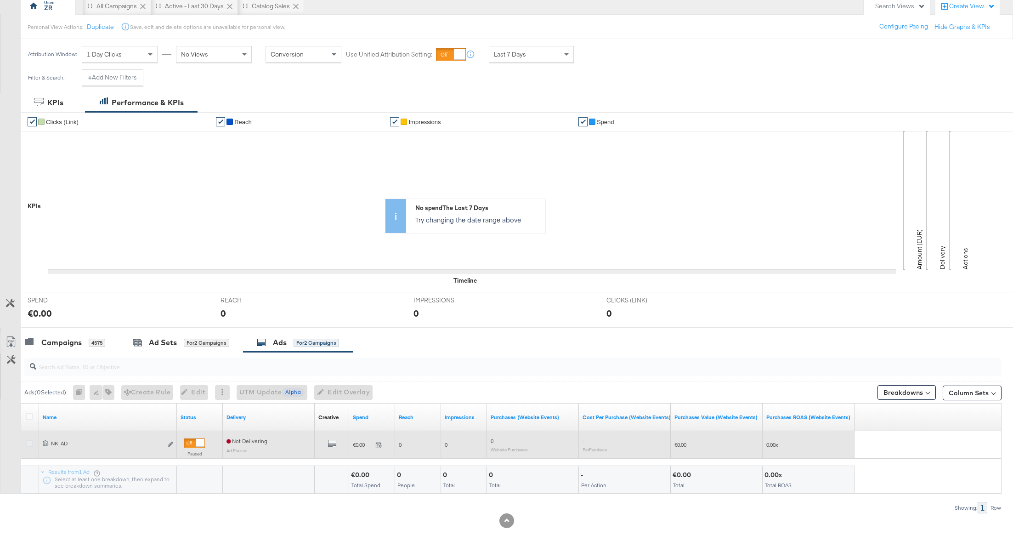
click at [28, 441] on icon at bounding box center [29, 443] width 7 height 7
click at [0, 0] on input "checkbox" at bounding box center [0, 0] width 0 height 0
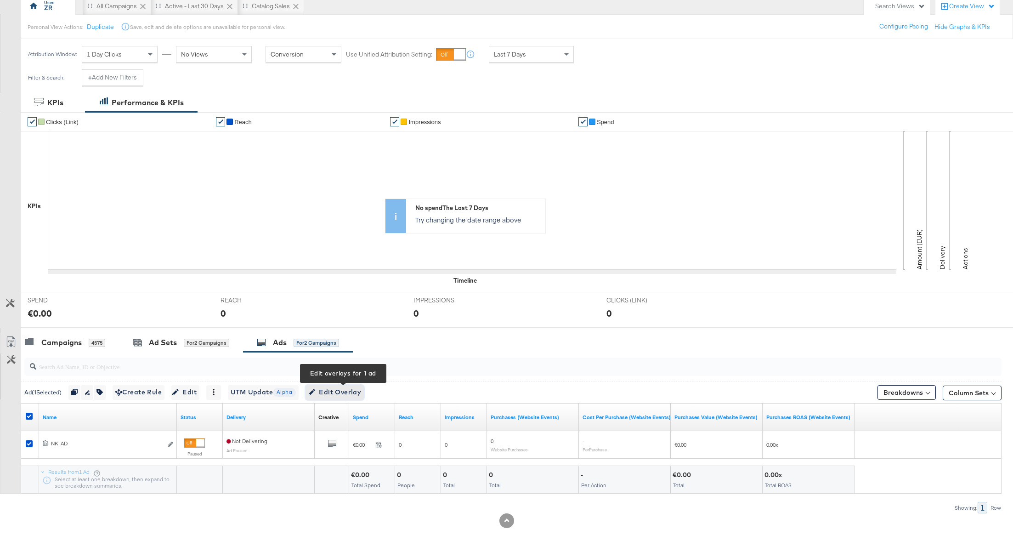
click at [358, 393] on span "Edit Overlay Edit overlays for 1 ad" at bounding box center [334, 392] width 53 height 11
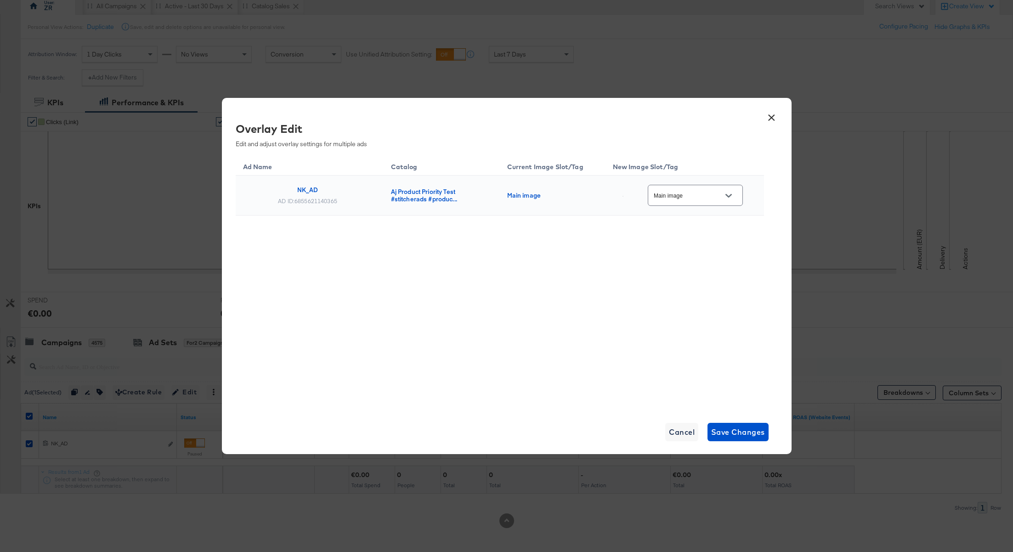
click at [773, 119] on button "×" at bounding box center [772, 115] width 17 height 17
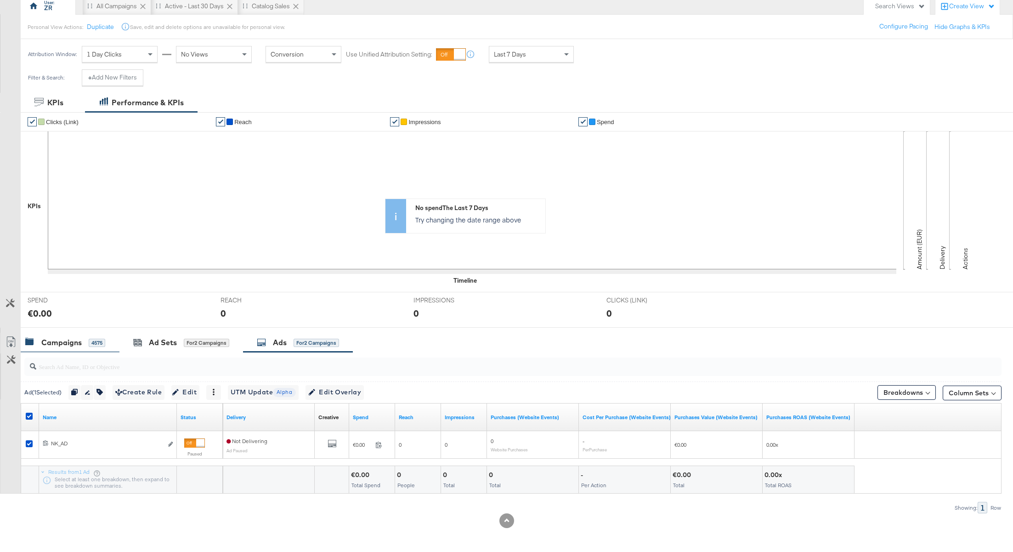
click at [61, 338] on div "Campaigns" at bounding box center [61, 342] width 40 height 11
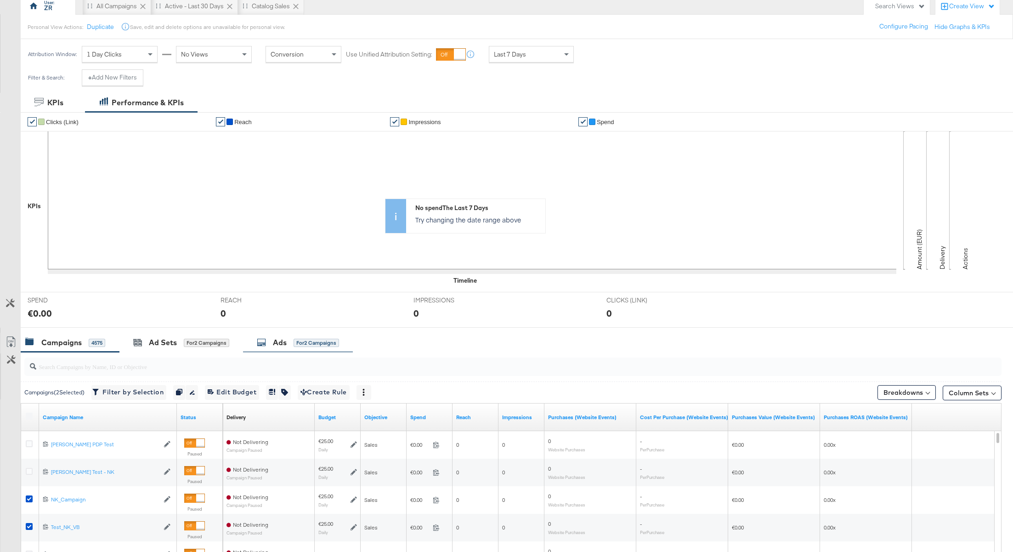
click at [286, 346] on div "Ads" at bounding box center [280, 342] width 14 height 11
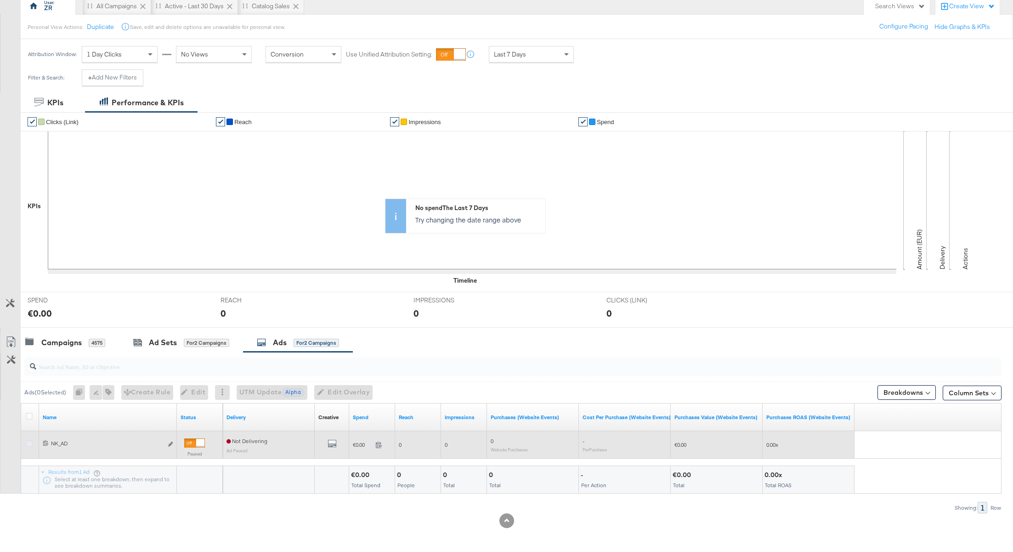
click at [27, 441] on icon at bounding box center [29, 443] width 7 height 7
click at [0, 0] on input "checkbox" at bounding box center [0, 0] width 0 height 0
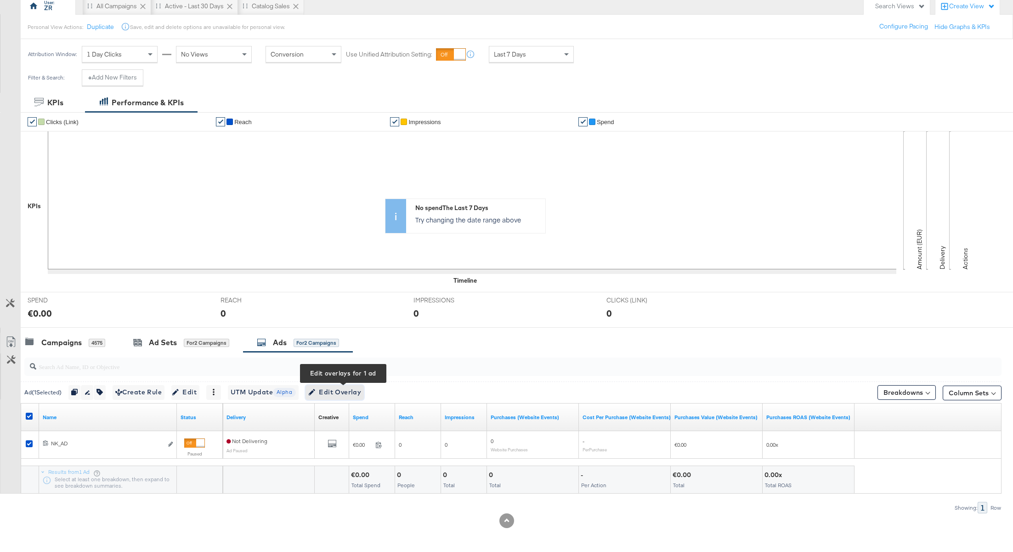
click at [342, 394] on span "Edit Overlay Edit overlays for 1 ad" at bounding box center [334, 392] width 53 height 11
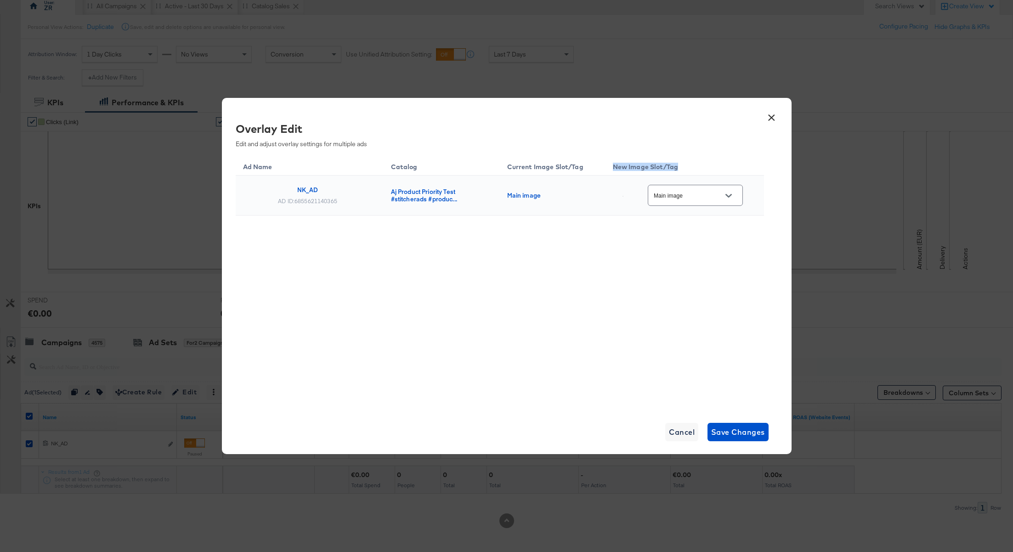
drag, startPoint x: 613, startPoint y: 164, endPoint x: 694, endPoint y: 167, distance: 81.9
click at [694, 167] on th "New Image Slot/Tag" at bounding box center [685, 165] width 159 height 21
click at [734, 197] on button "Open" at bounding box center [729, 196] width 14 height 14
click at [677, 444] on div "× Overlay Edit Edit and adjust overlay settings for multiple ads Ad Name Catalo…" at bounding box center [507, 276] width 570 height 356
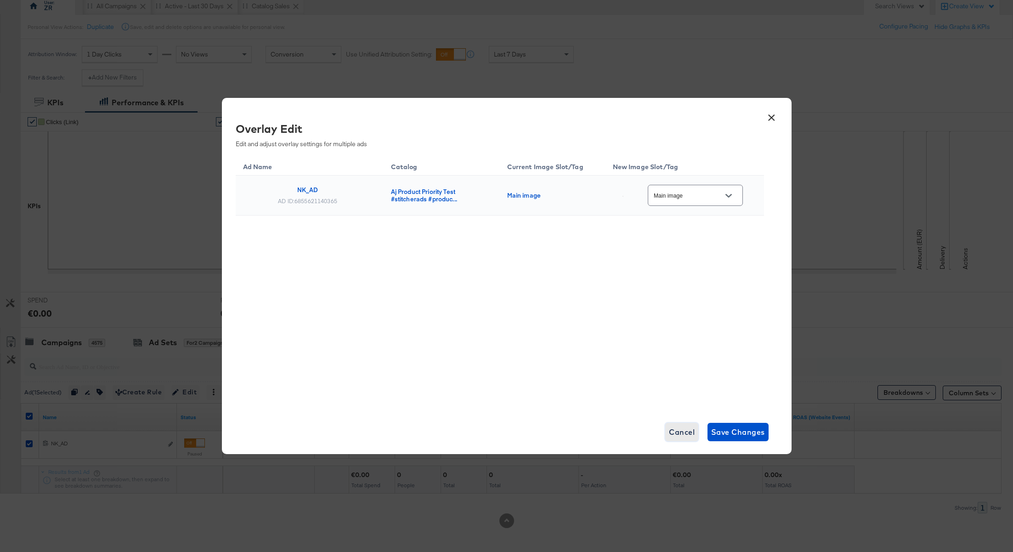
click at [677, 432] on span "Cancel" at bounding box center [682, 432] width 26 height 13
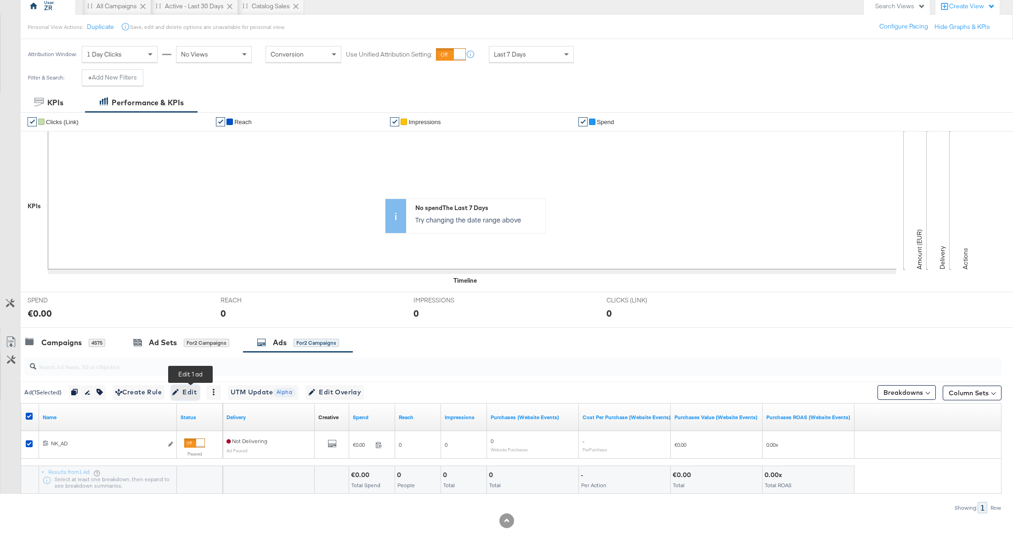
click at [193, 392] on span "Edit" at bounding box center [185, 392] width 23 height 11
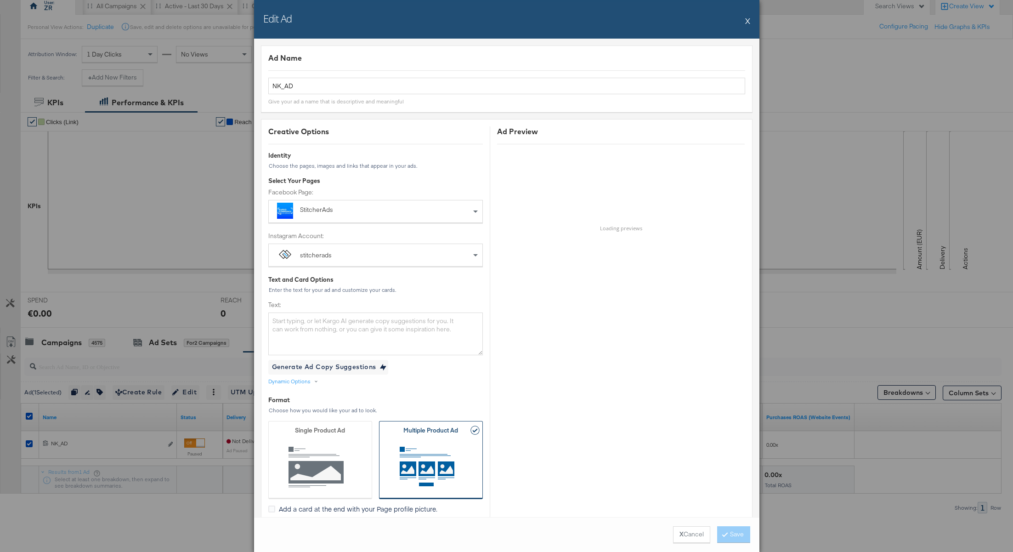
click at [746, 22] on button "X" at bounding box center [747, 20] width 5 height 18
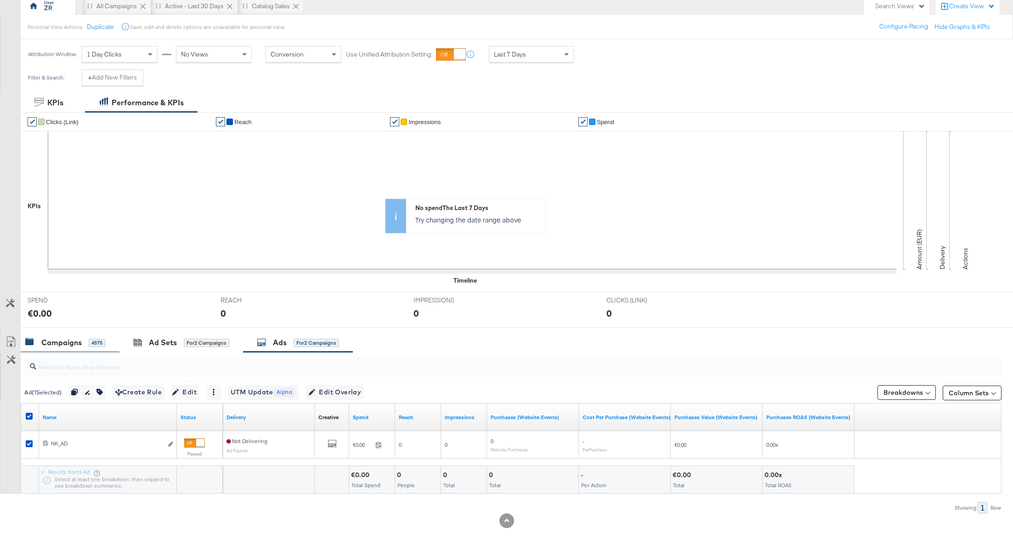
click at [67, 337] on div "Campaigns" at bounding box center [61, 342] width 40 height 11
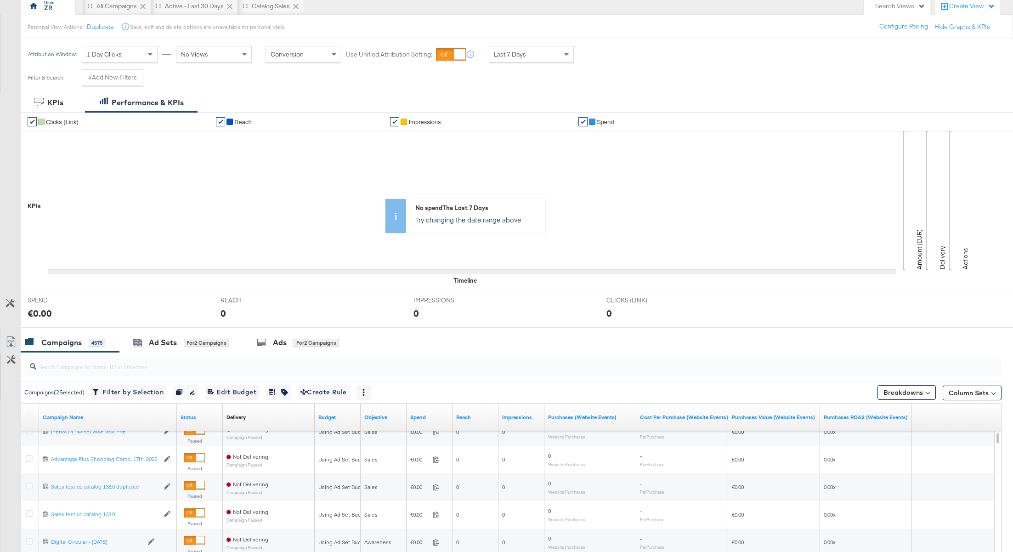
click at [29, 421] on div at bounding box center [30, 417] width 17 height 17
click at [29, 419] on div at bounding box center [31, 417] width 10 height 9
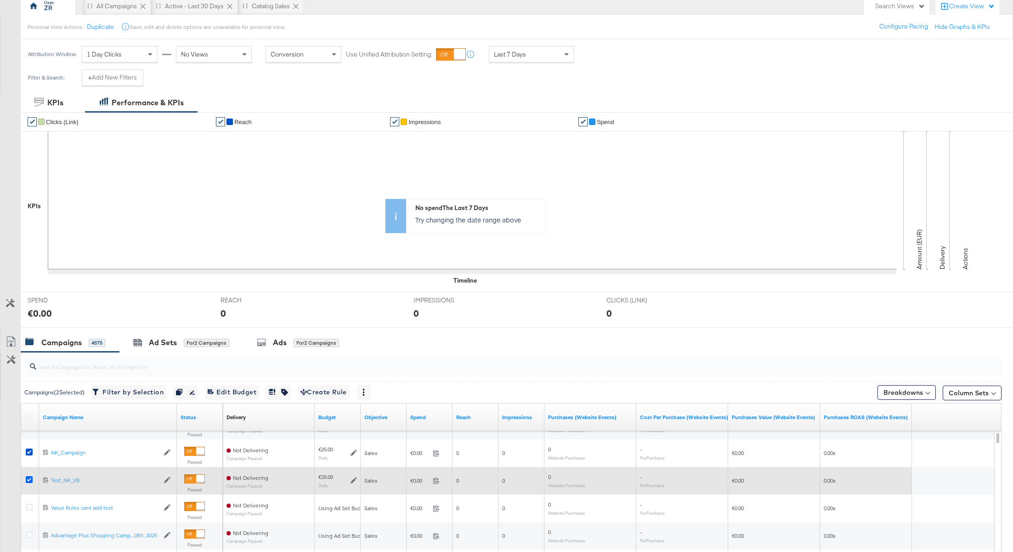
click at [27, 479] on icon at bounding box center [29, 479] width 7 height 7
click at [0, 0] on input "checkbox" at bounding box center [0, 0] width 0 height 0
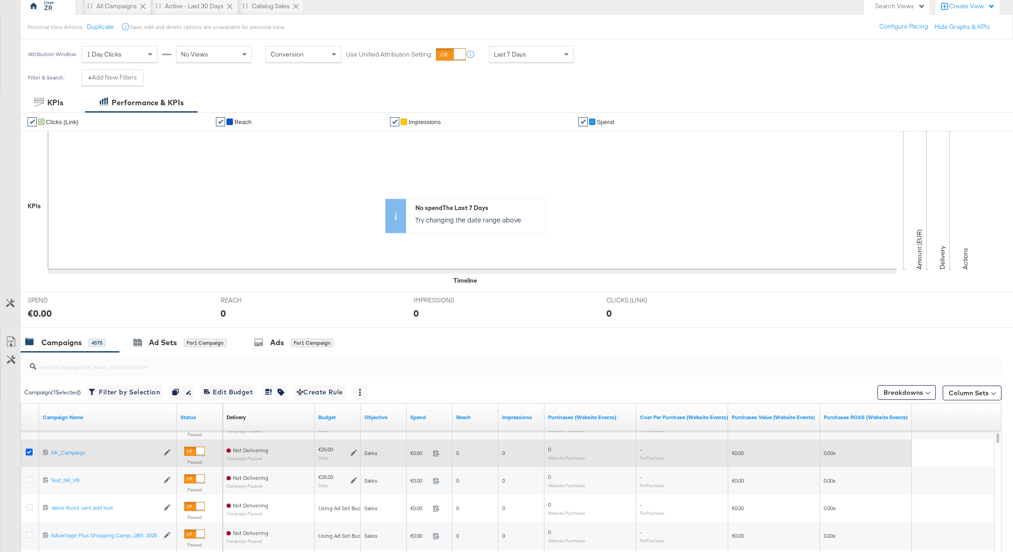
click at [27, 449] on icon at bounding box center [29, 452] width 7 height 7
click at [0, 0] on input "checkbox" at bounding box center [0, 0] width 0 height 0
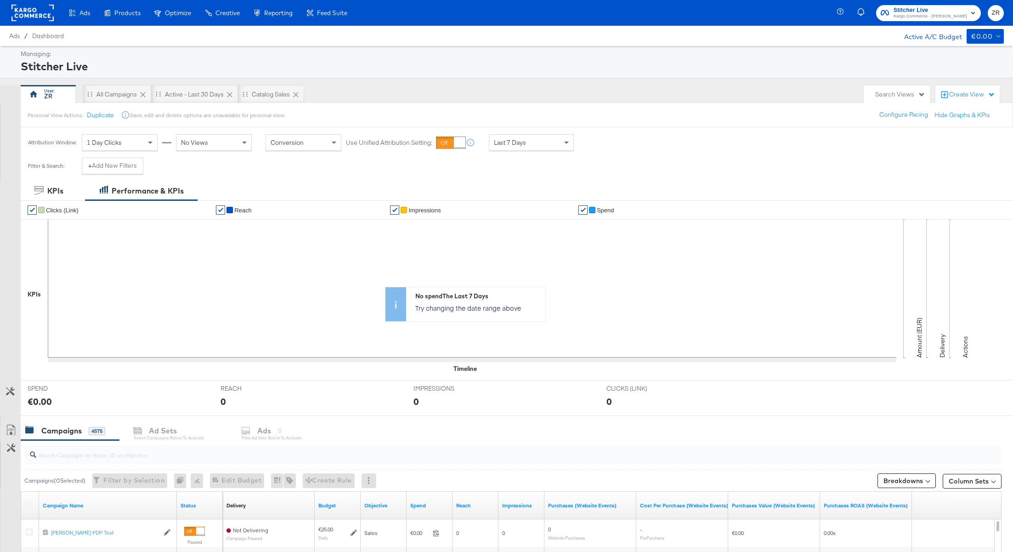
scroll to position [254, 0]
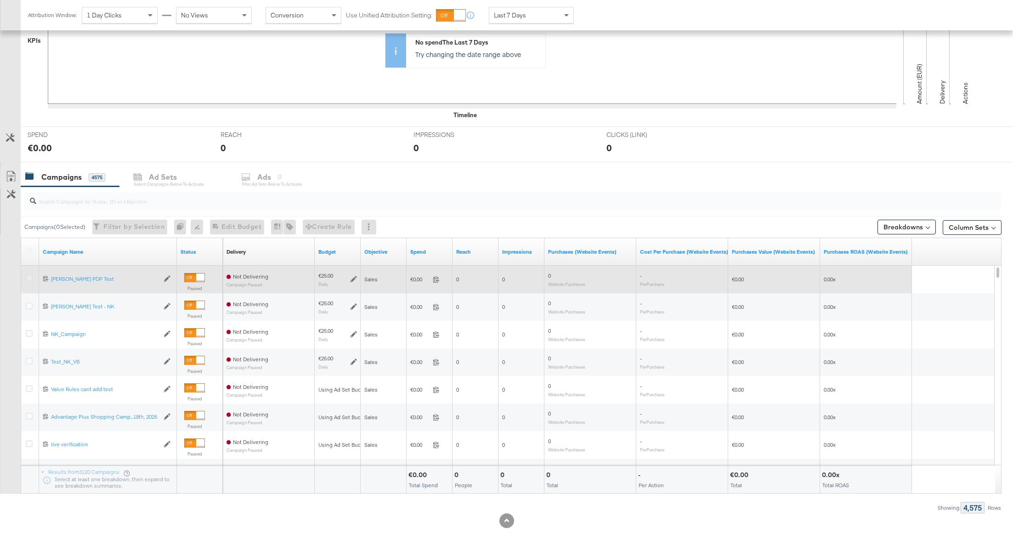
click at [28, 276] on icon at bounding box center [29, 278] width 7 height 7
click at [0, 0] on input "checkbox" at bounding box center [0, 0] width 0 height 0
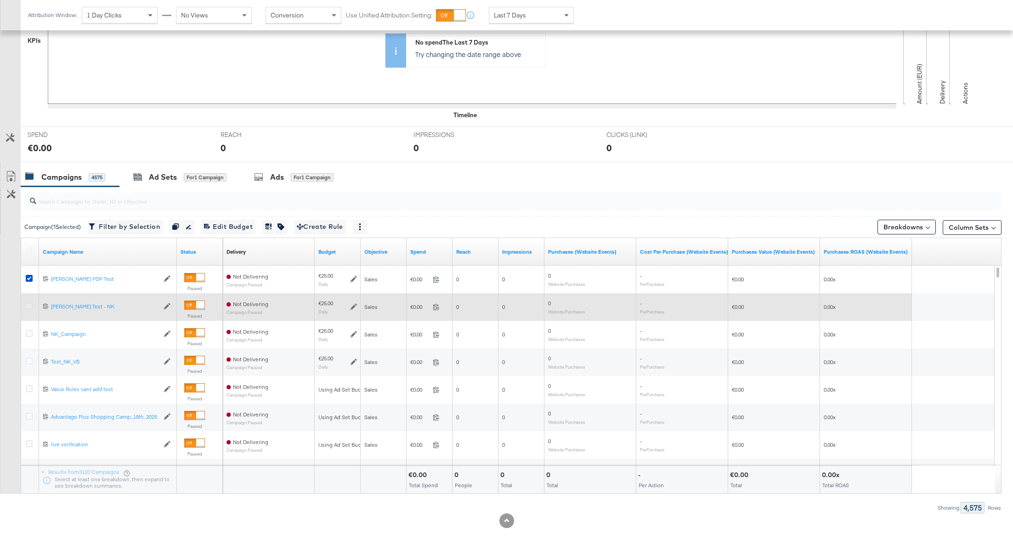
click at [28, 307] on icon at bounding box center [29, 305] width 7 height 7
click at [0, 0] on input "checkbox" at bounding box center [0, 0] width 0 height 0
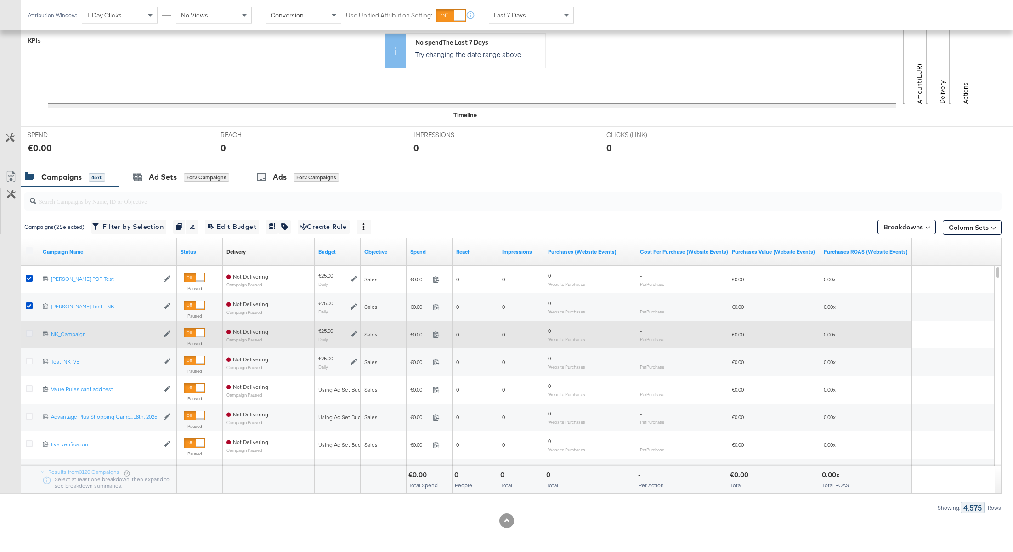
click at [28, 334] on icon at bounding box center [29, 333] width 7 height 7
click at [0, 0] on input "checkbox" at bounding box center [0, 0] width 0 height 0
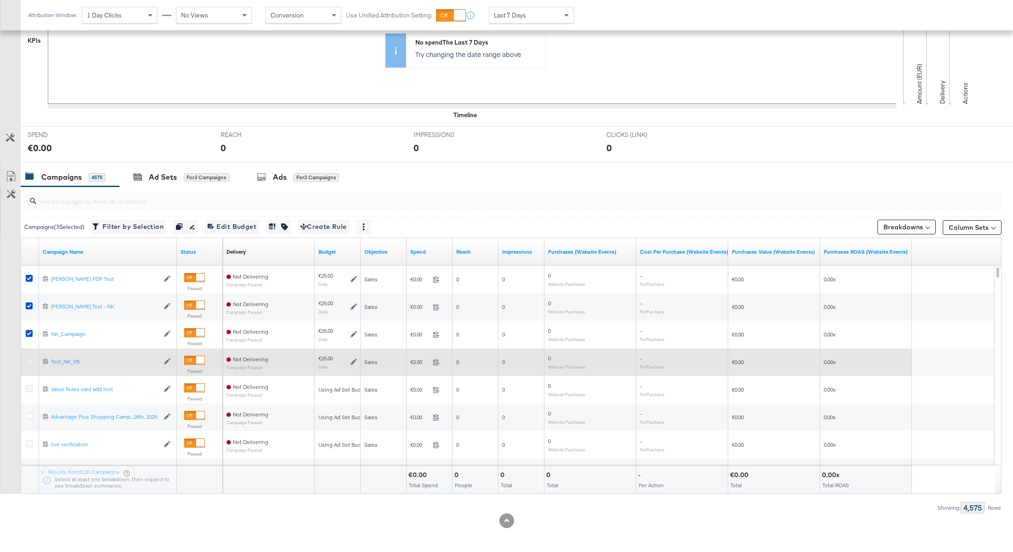
click at [28, 361] on icon at bounding box center [29, 361] width 7 height 7
click at [0, 0] on input "checkbox" at bounding box center [0, 0] width 0 height 0
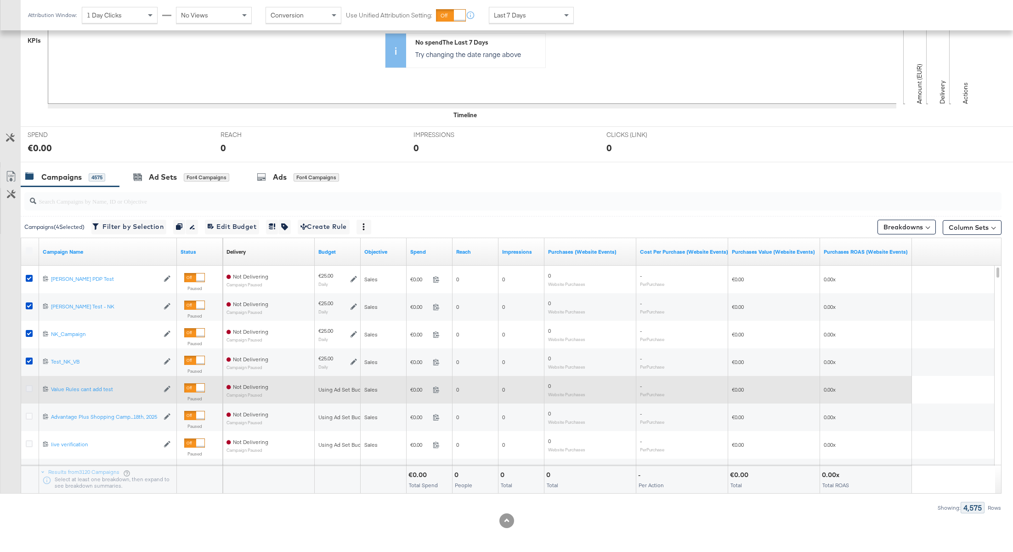
click at [28, 388] on icon at bounding box center [29, 388] width 7 height 7
click at [0, 0] on input "checkbox" at bounding box center [0, 0] width 0 height 0
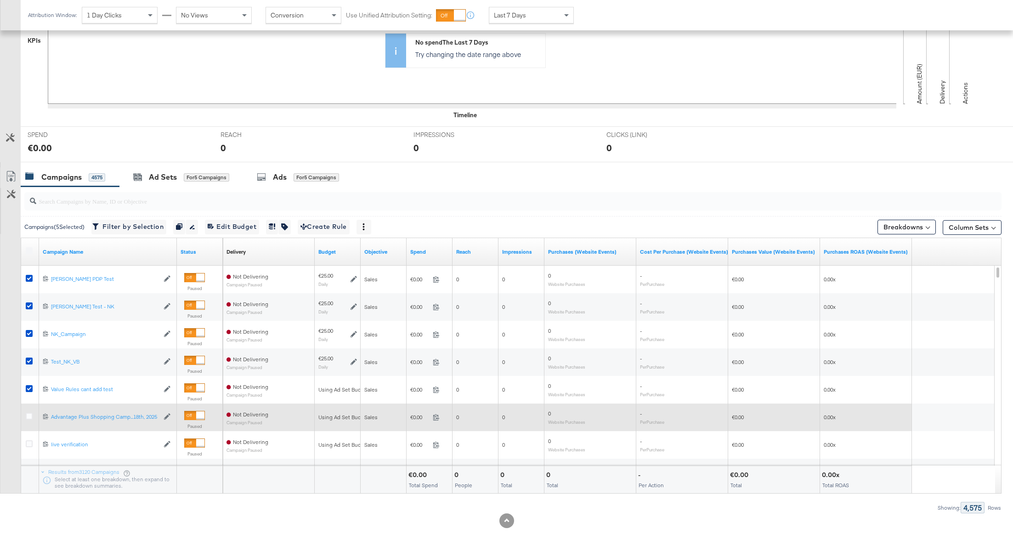
click at [27, 418] on div at bounding box center [31, 417] width 10 height 9
click at [28, 415] on icon at bounding box center [29, 416] width 7 height 7
click at [0, 0] on input "checkbox" at bounding box center [0, 0] width 0 height 0
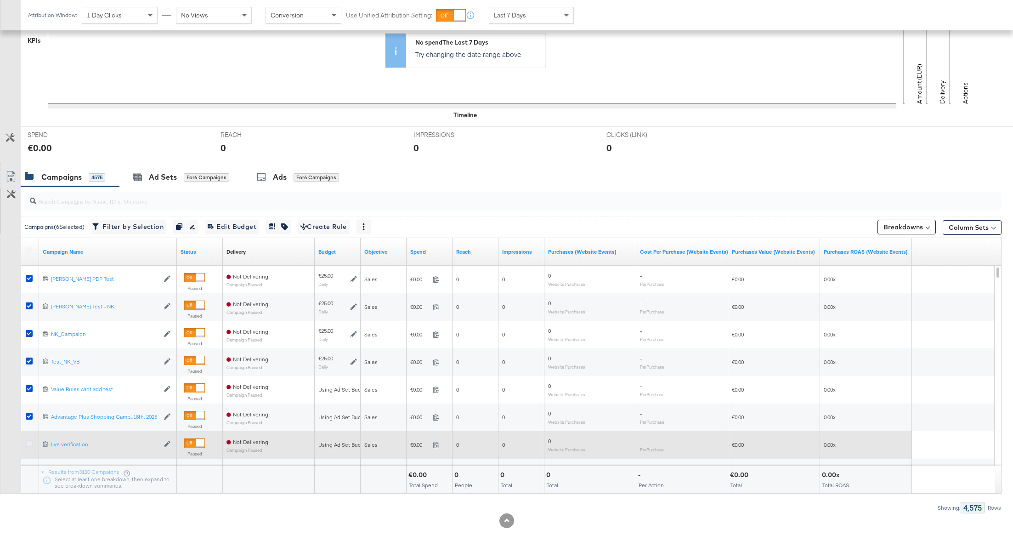
click at [27, 440] on icon at bounding box center [29, 443] width 7 height 7
click at [0, 0] on input "checkbox" at bounding box center [0, 0] width 0 height 0
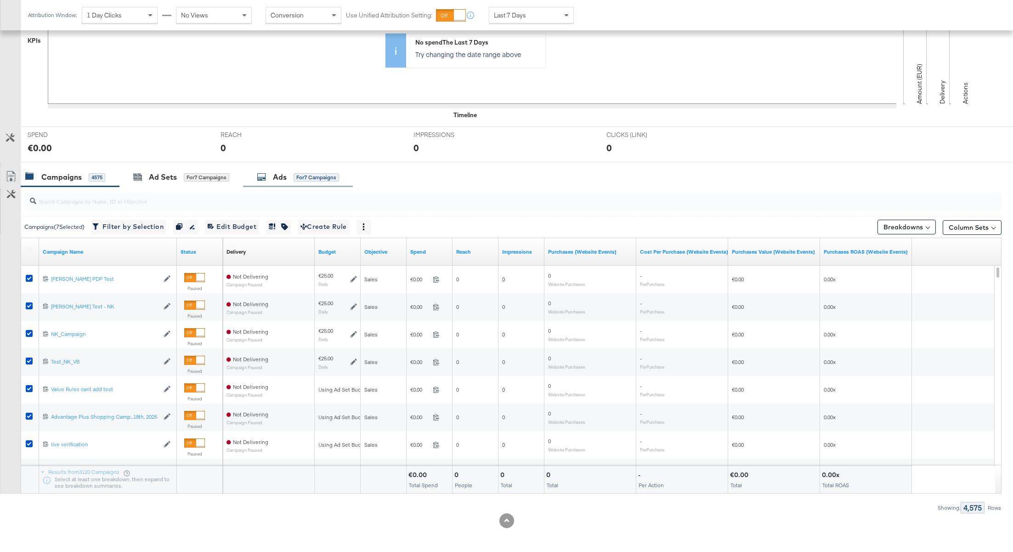
click at [290, 176] on div "Ads for 7 Campaigns" at bounding box center [298, 177] width 82 height 11
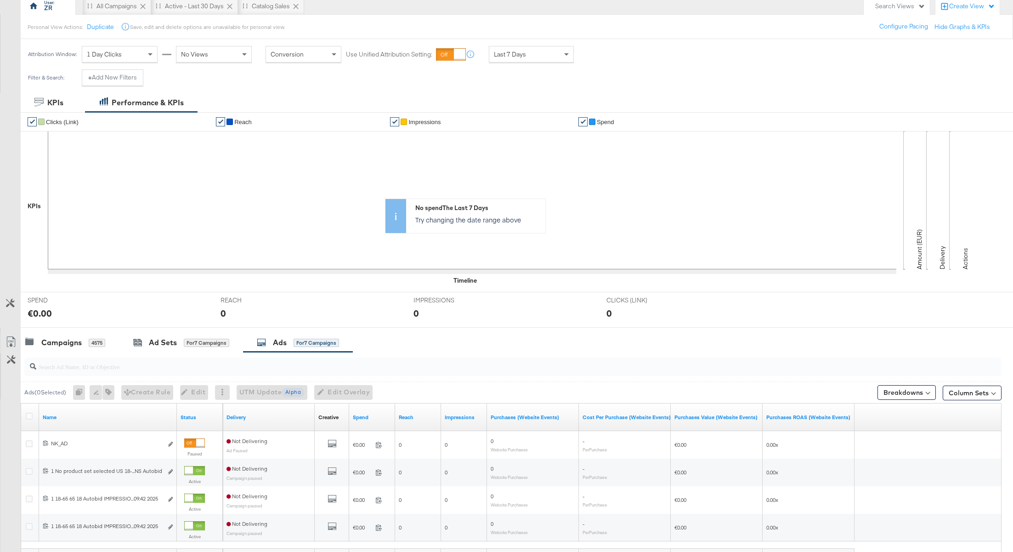
scroll to position [171, 0]
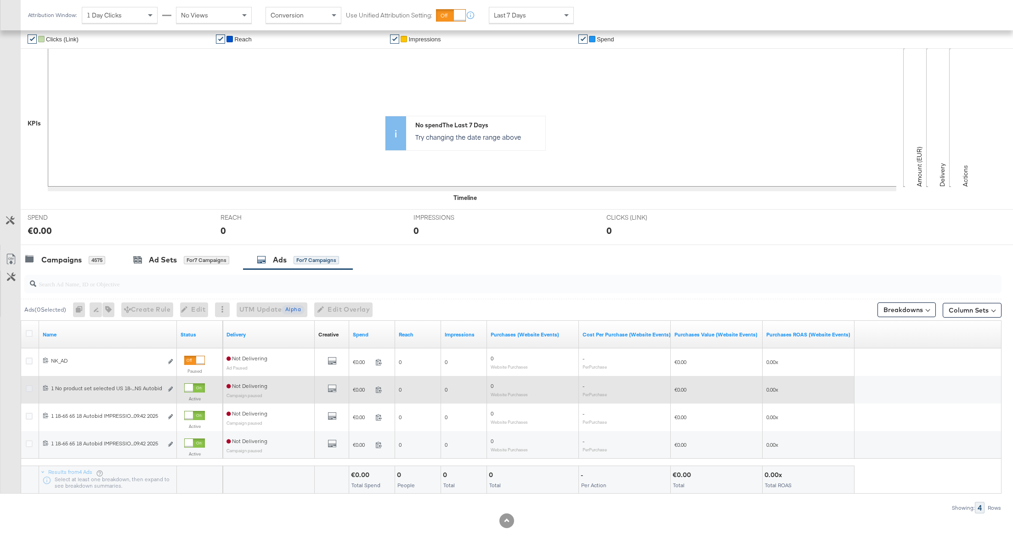
click at [28, 387] on icon at bounding box center [29, 388] width 7 height 7
click at [0, 0] on input "checkbox" at bounding box center [0, 0] width 0 height 0
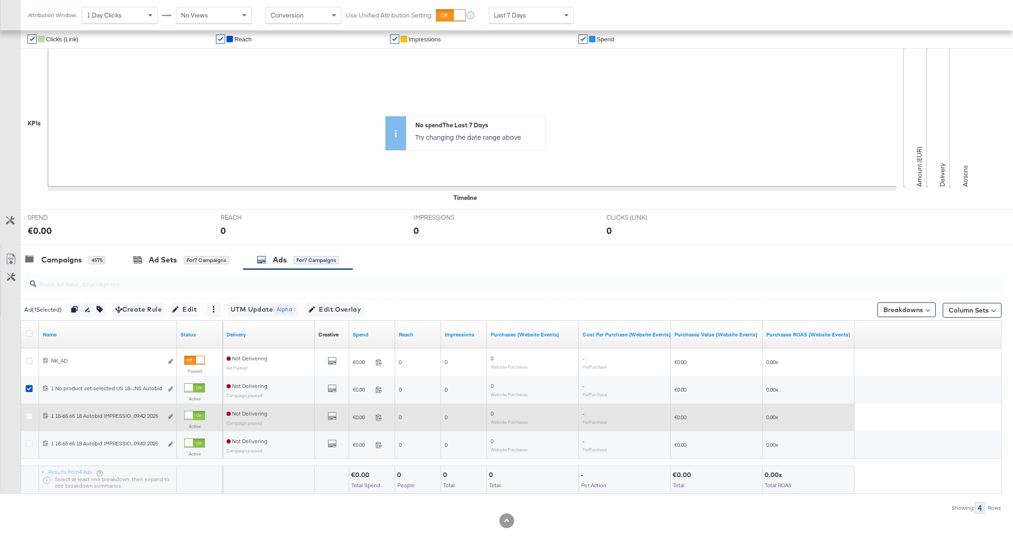
click at [28, 420] on div at bounding box center [30, 417] width 17 height 17
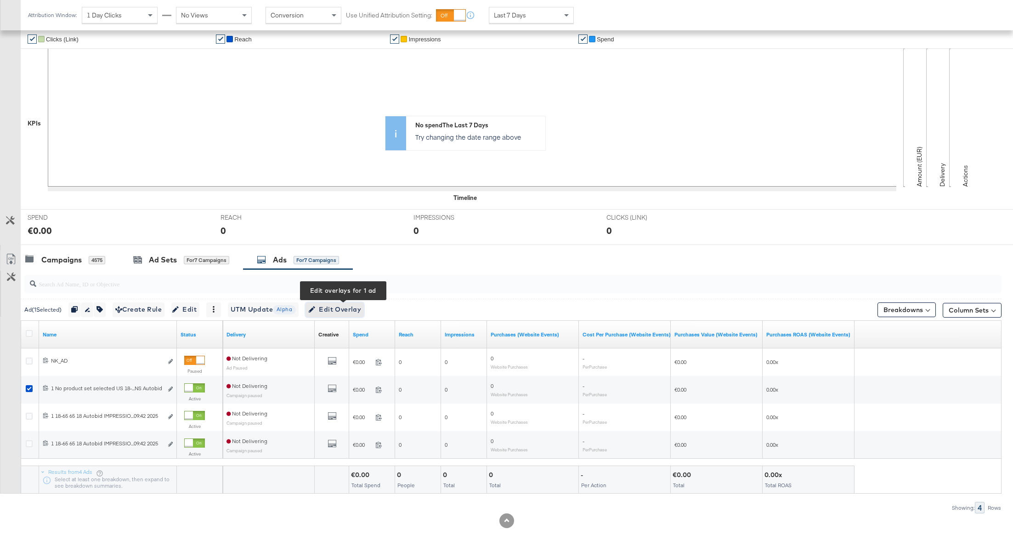
click at [330, 305] on span "Edit Overlay Edit overlays for 1 ad" at bounding box center [334, 309] width 53 height 11
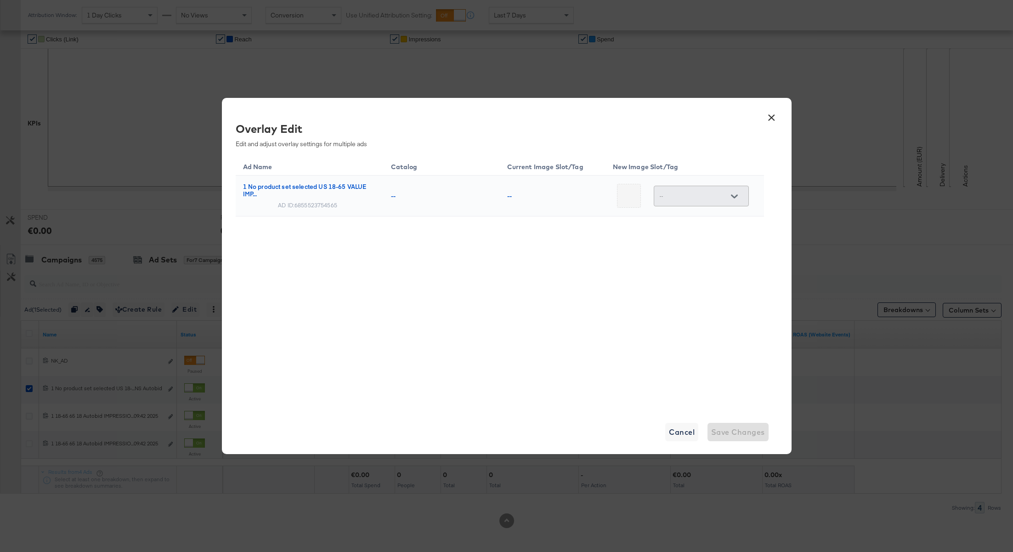
click at [731, 199] on div at bounding box center [734, 196] width 19 height 14
click at [731, 197] on div at bounding box center [734, 196] width 19 height 14
click at [771, 119] on button "×" at bounding box center [772, 115] width 17 height 17
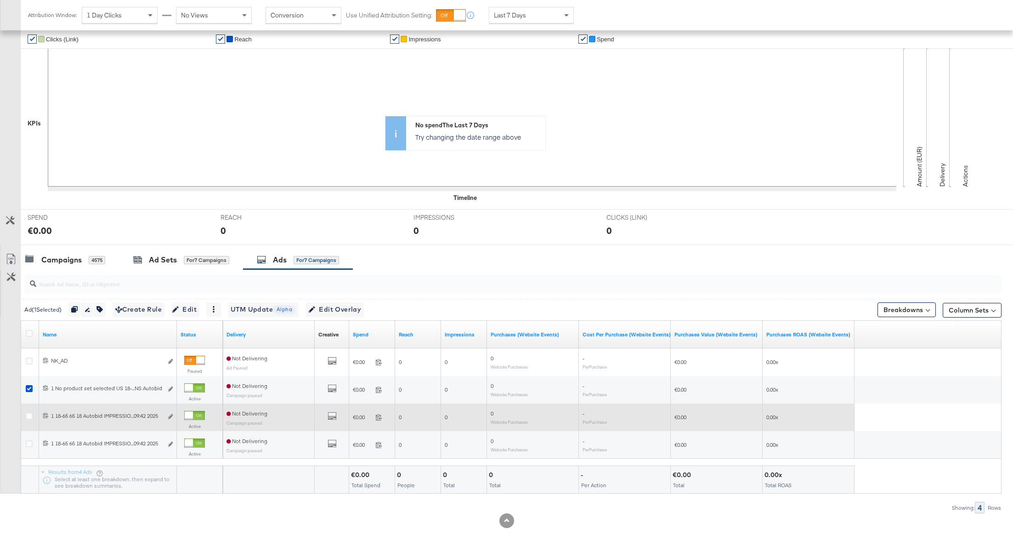
click at [28, 409] on div at bounding box center [30, 417] width 17 height 17
click at [28, 414] on icon at bounding box center [29, 416] width 7 height 7
click at [0, 0] on input "checkbox" at bounding box center [0, 0] width 0 height 0
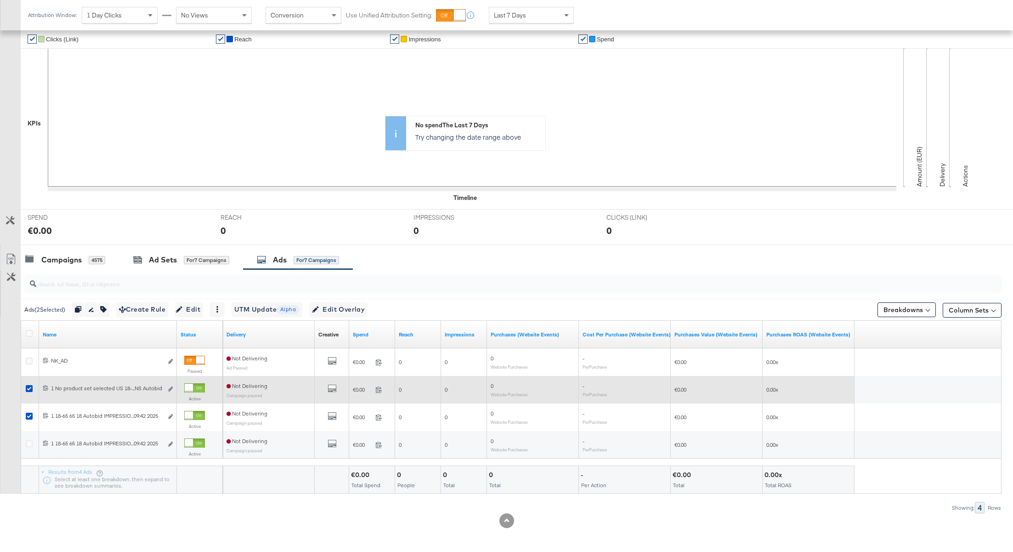
click at [28, 382] on div at bounding box center [30, 389] width 17 height 17
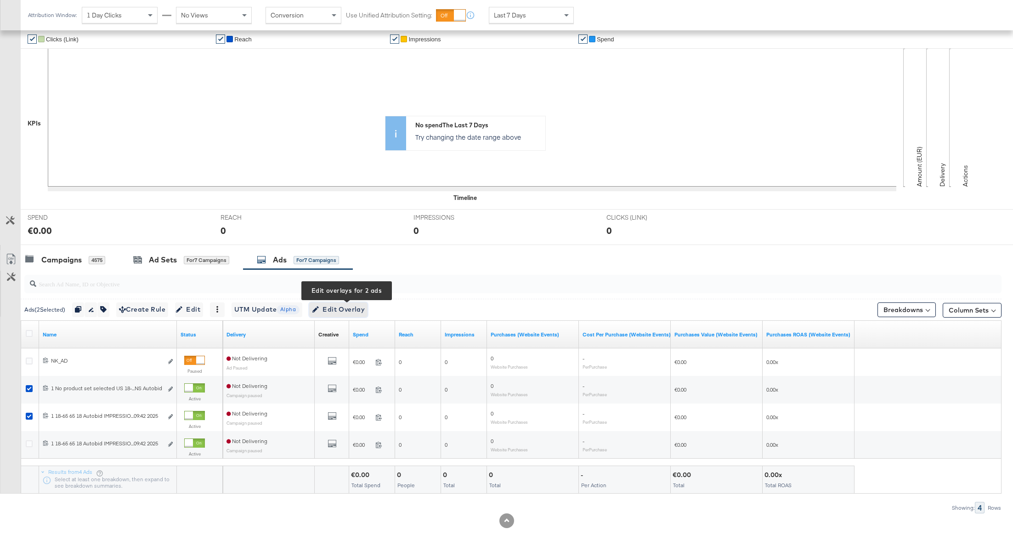
click at [334, 305] on span "Edit Overlay Edit overlays for 2 ads" at bounding box center [338, 309] width 53 height 11
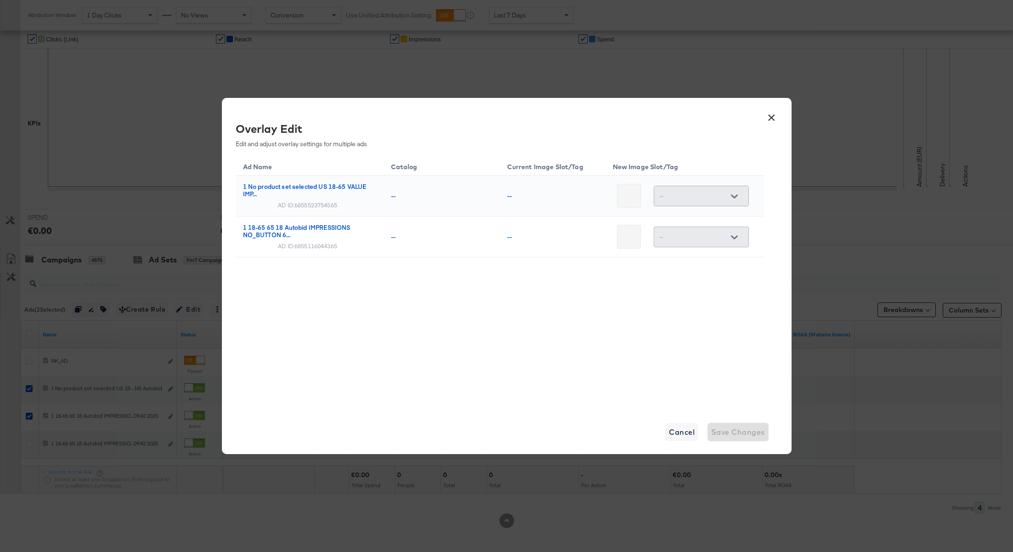
click at [732, 242] on div at bounding box center [734, 237] width 19 height 14
click at [732, 239] on div at bounding box center [734, 237] width 19 height 14
click at [731, 239] on div at bounding box center [734, 237] width 19 height 14
click at [774, 114] on button "×" at bounding box center [772, 115] width 17 height 17
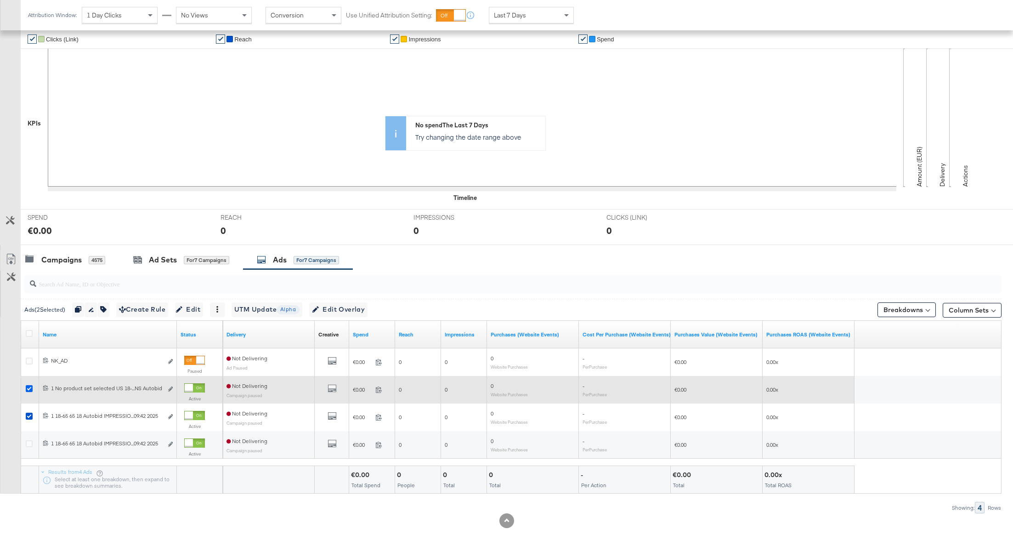
click at [30, 385] on icon at bounding box center [29, 388] width 7 height 7
click at [0, 0] on input "checkbox" at bounding box center [0, 0] width 0 height 0
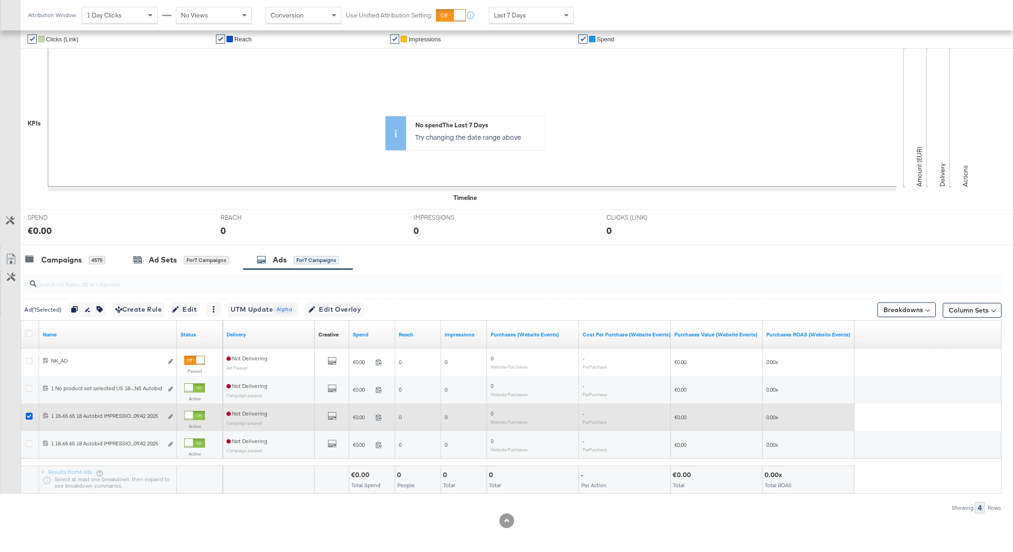
click at [28, 414] on icon at bounding box center [29, 416] width 7 height 7
click at [0, 0] on input "checkbox" at bounding box center [0, 0] width 0 height 0
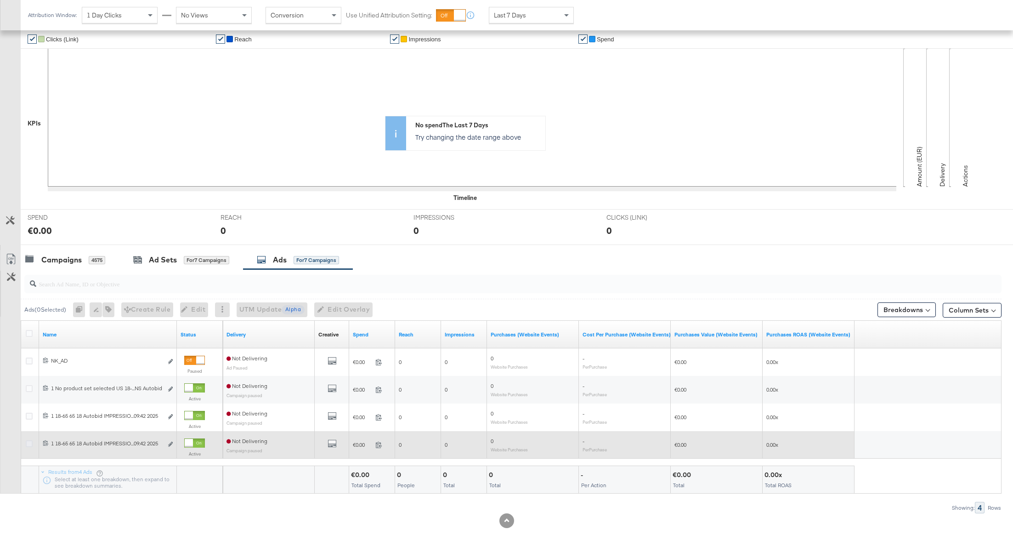
click at [27, 440] on icon at bounding box center [29, 443] width 7 height 7
click at [0, 0] on input "checkbox" at bounding box center [0, 0] width 0 height 0
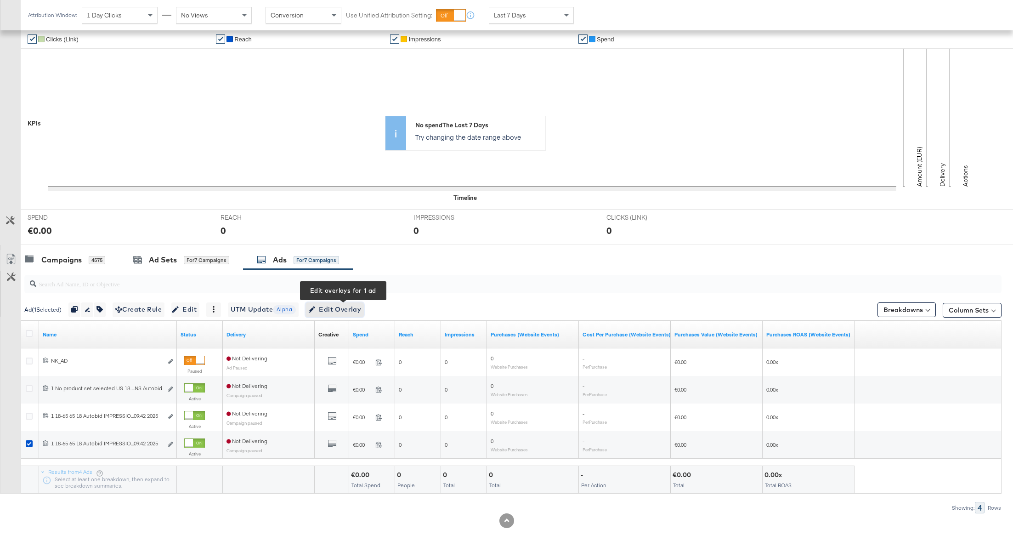
click at [331, 304] on span "Edit Overlay Edit overlays for 1 ad" at bounding box center [334, 309] width 53 height 11
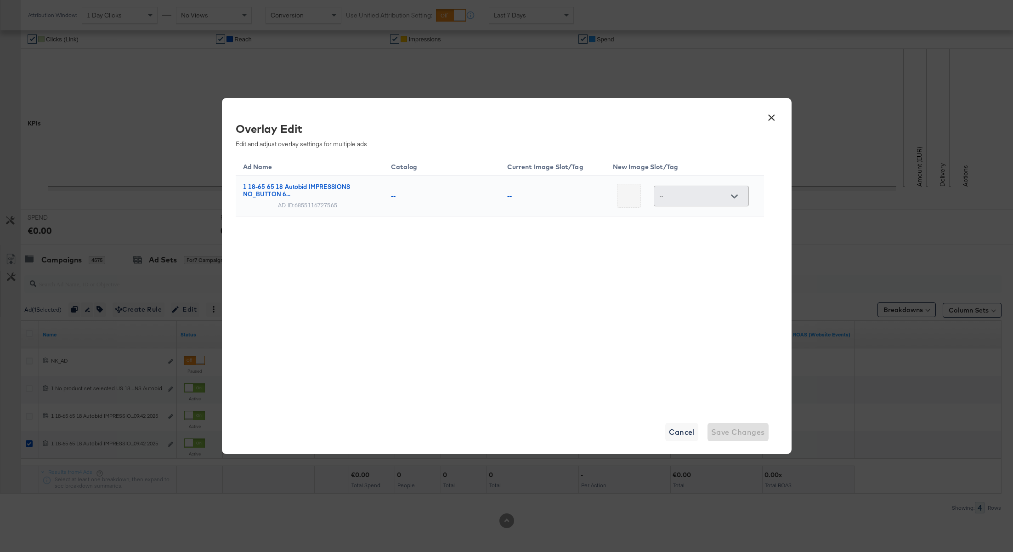
click at [726, 196] on div at bounding box center [734, 196] width 19 height 14
click at [772, 121] on button "×" at bounding box center [772, 115] width 17 height 17
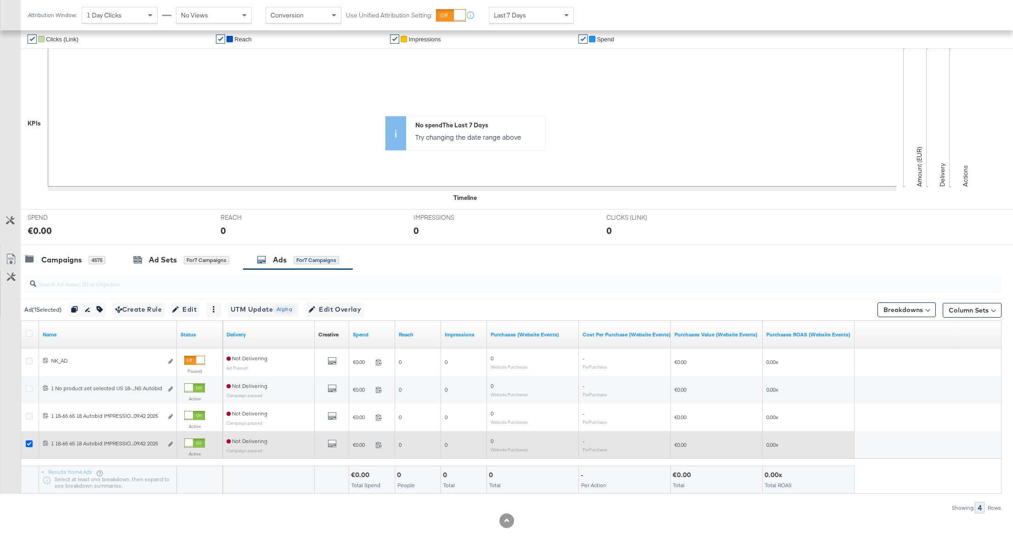
click at [26, 440] on icon at bounding box center [29, 443] width 7 height 7
click at [0, 0] on input "checkbox" at bounding box center [0, 0] width 0 height 0
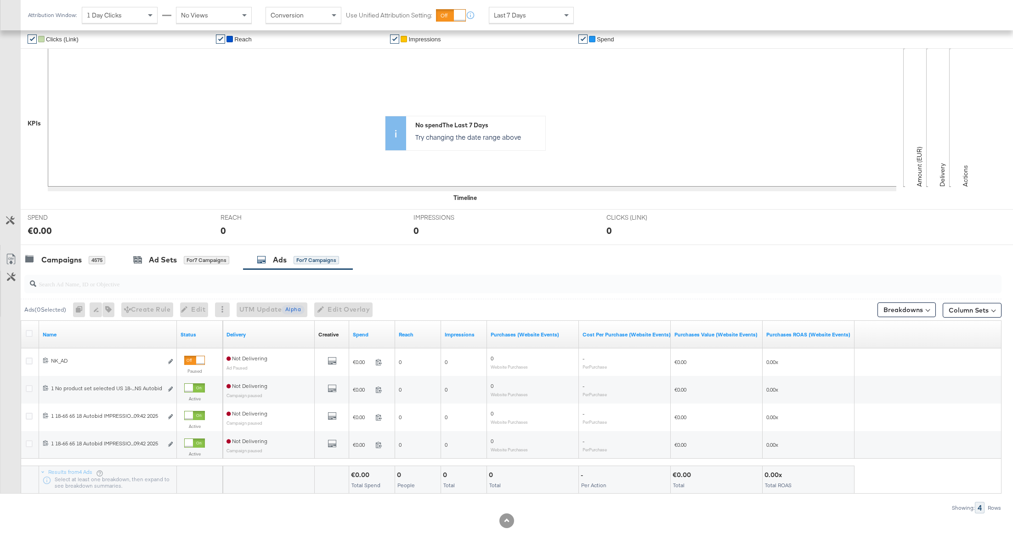
scroll to position [0, 0]
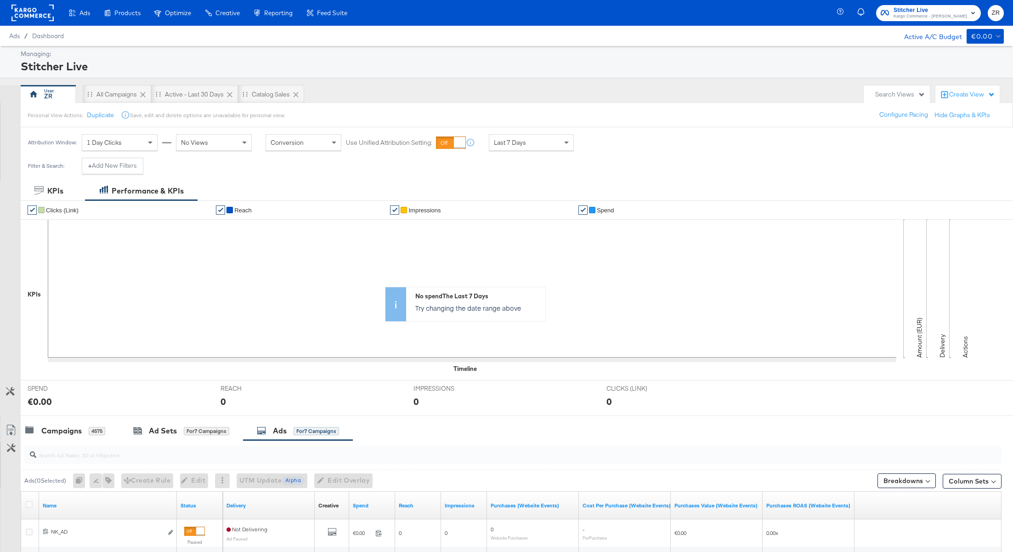
click at [19, 15] on rect at bounding box center [32, 13] width 42 height 17
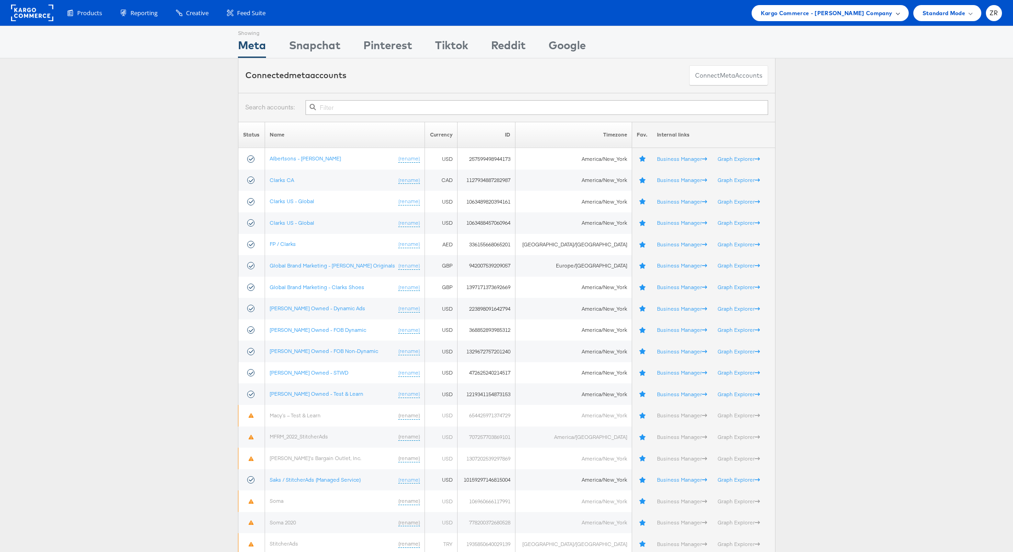
click at [806, 16] on span "Kargo Commerce - [PERSON_NAME] Company" at bounding box center [827, 13] width 132 height 10
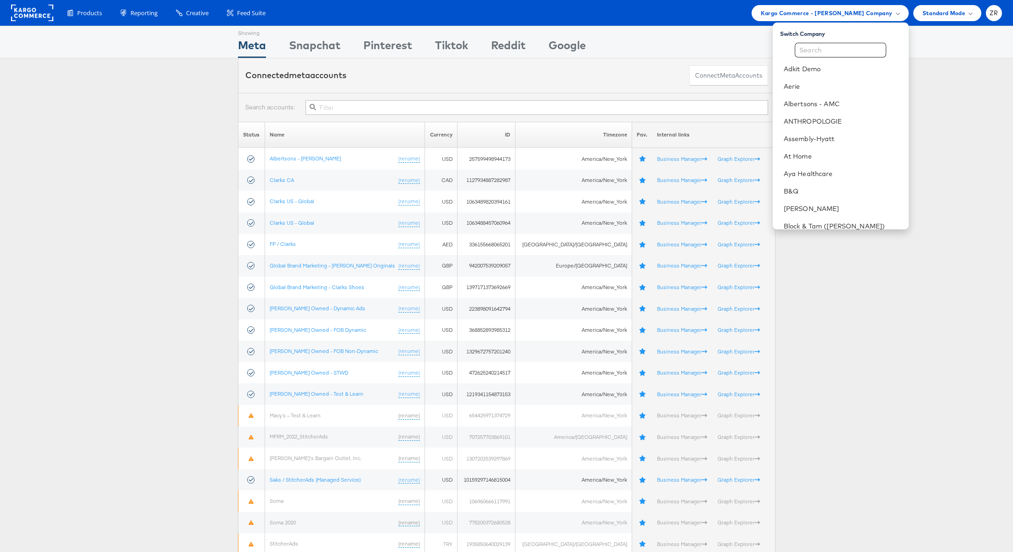
click at [827, 42] on div "Switch Company Adkit Demo Aerie Albertsons - AMC ANTHROPOLOGIE Assembly-Hyatt A…" at bounding box center [841, 126] width 136 height 207
click at [828, 50] on input "text" at bounding box center [840, 50] width 91 height 15
type input "T"
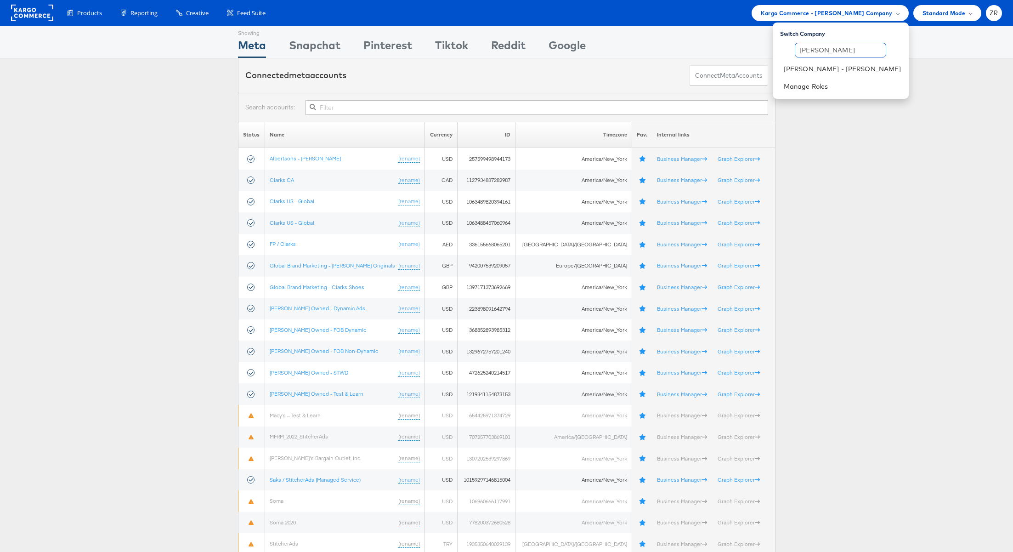
click at [840, 54] on input "[PERSON_NAME]" at bounding box center [840, 50] width 91 height 15
type input "C"
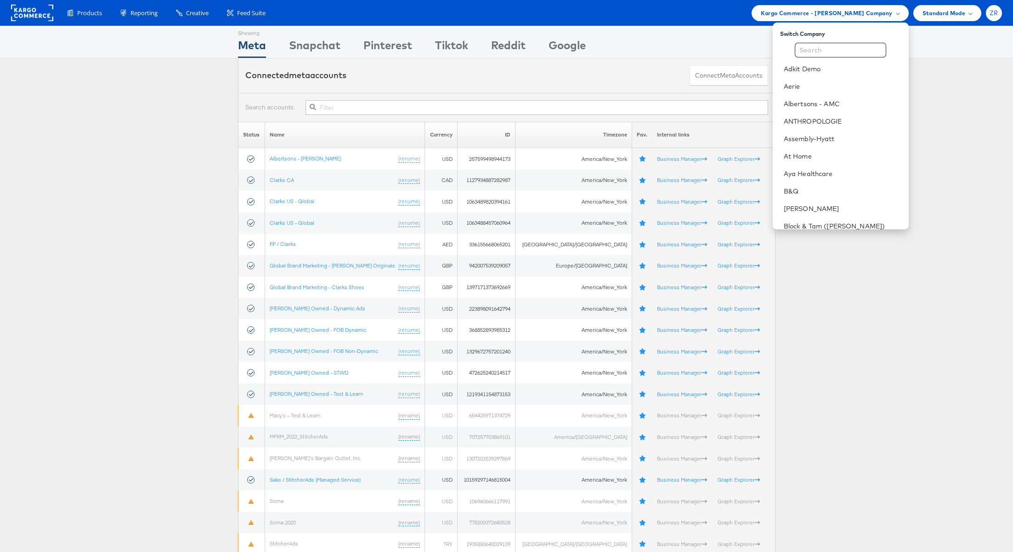
click at [990, 11] on span "ZR" at bounding box center [994, 13] width 9 height 6
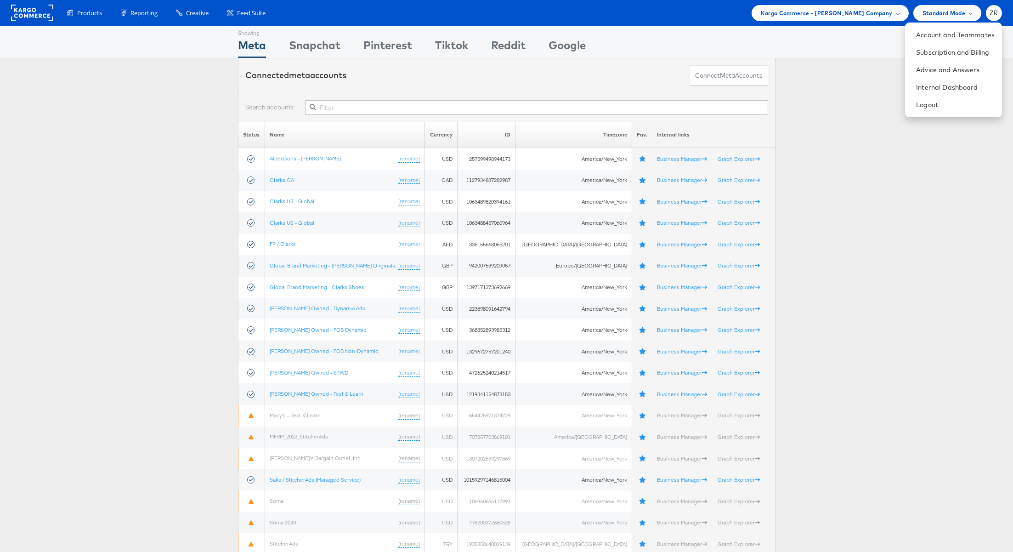
click at [809, 120] on div "Status Name Currency ID Timezone Fav. Internal links Albertsons - [PERSON_NAME]…" at bounding box center [506, 388] width 1013 height 590
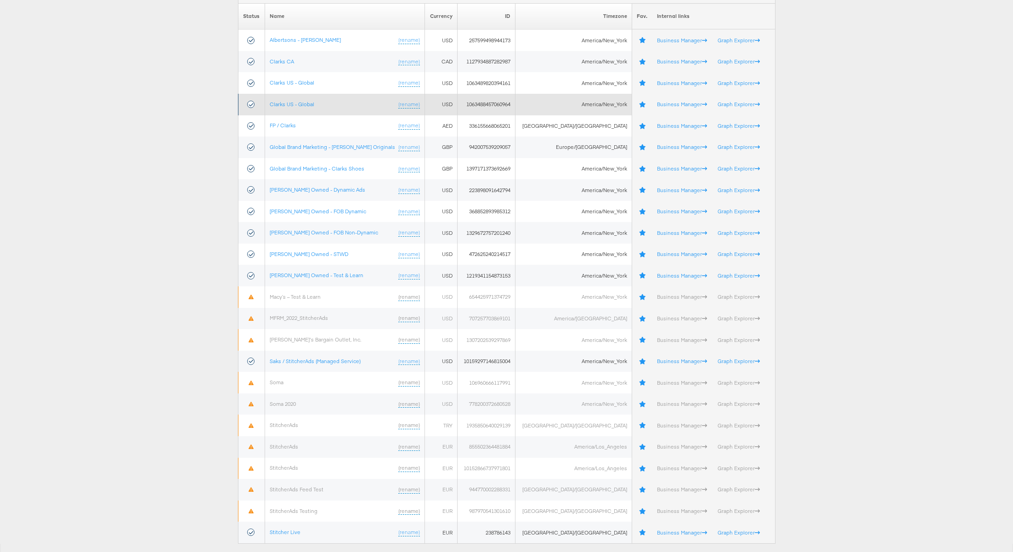
scroll to position [138, 0]
